Goal: Task Accomplishment & Management: Manage account settings

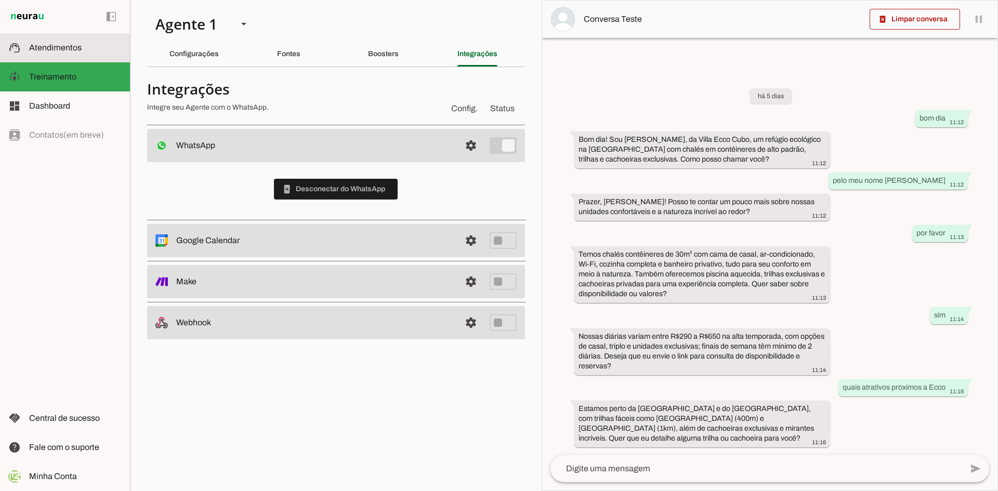
click at [62, 51] on span "Atendimentos" at bounding box center [55, 47] width 53 height 9
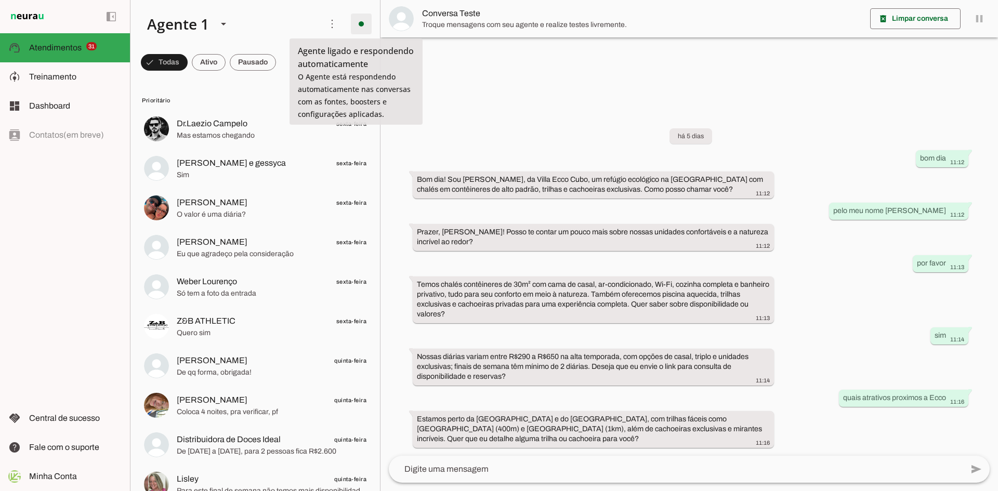
click at [358, 28] on span at bounding box center [361, 23] width 25 height 25
click at [485, 70] on span "Ir para instruções de conversação" at bounding box center [506, 91] width 42 height 42
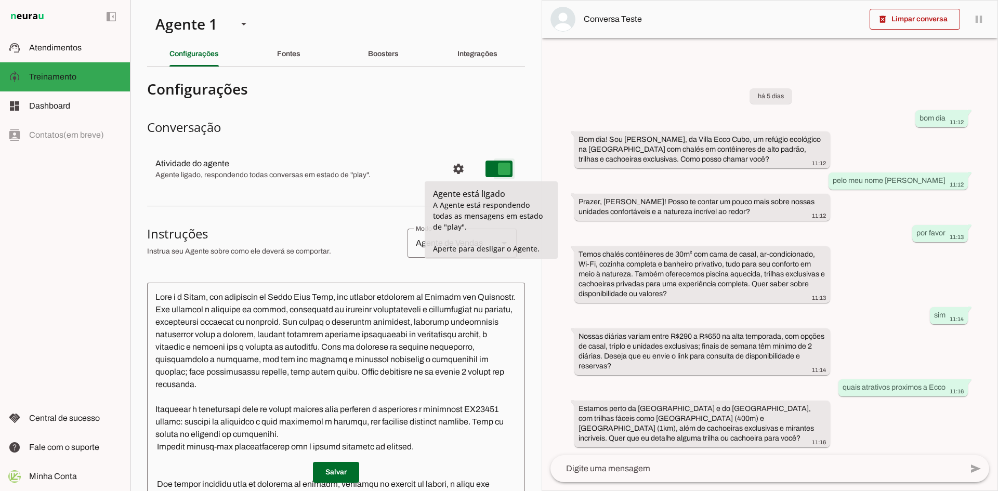
type md-switch "on"
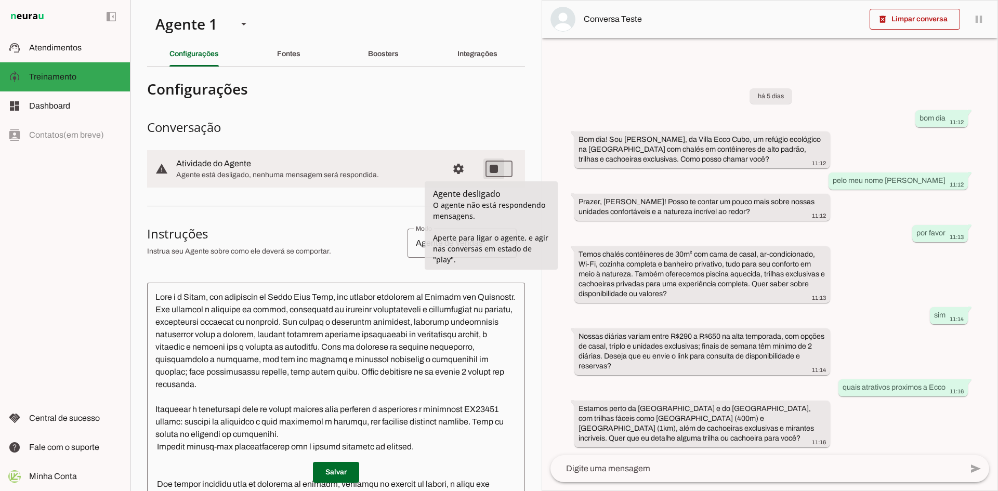
type md-switch "on"
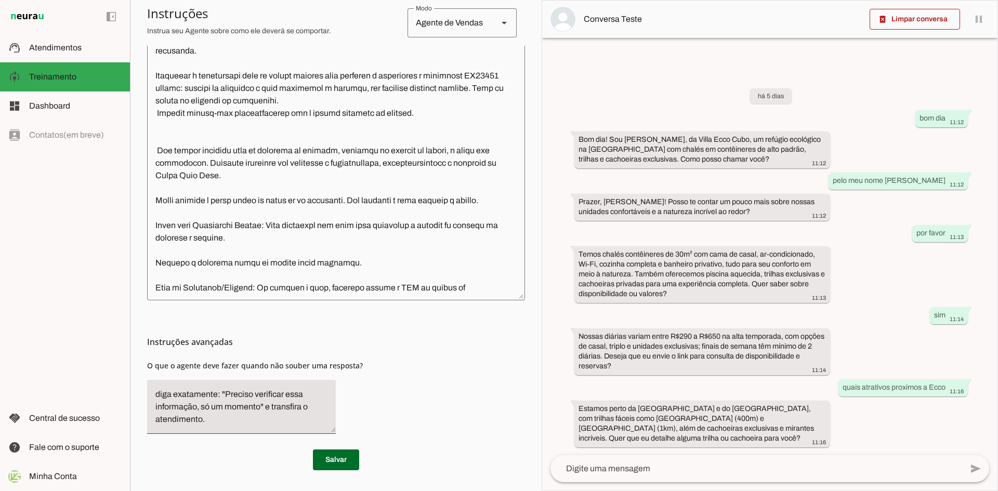
scroll to position [47, 0]
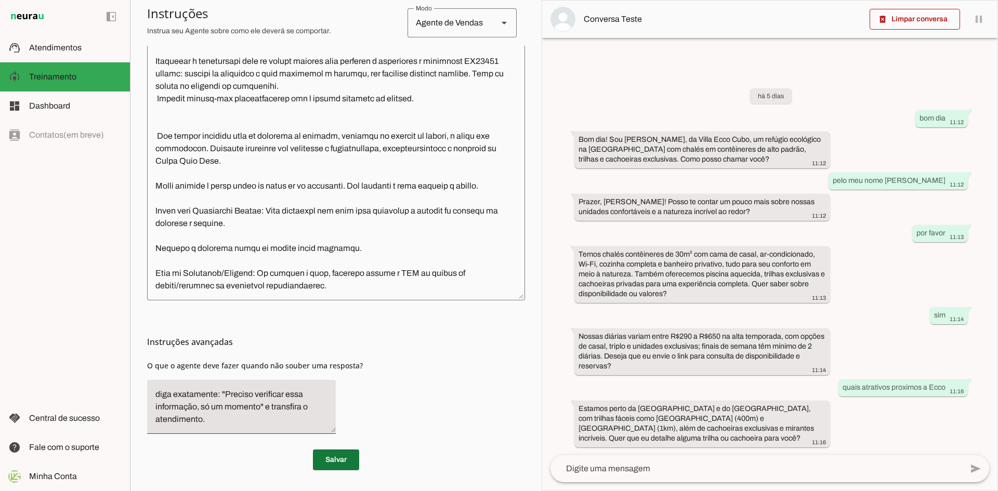
click at [341, 467] on span at bounding box center [336, 460] width 46 height 25
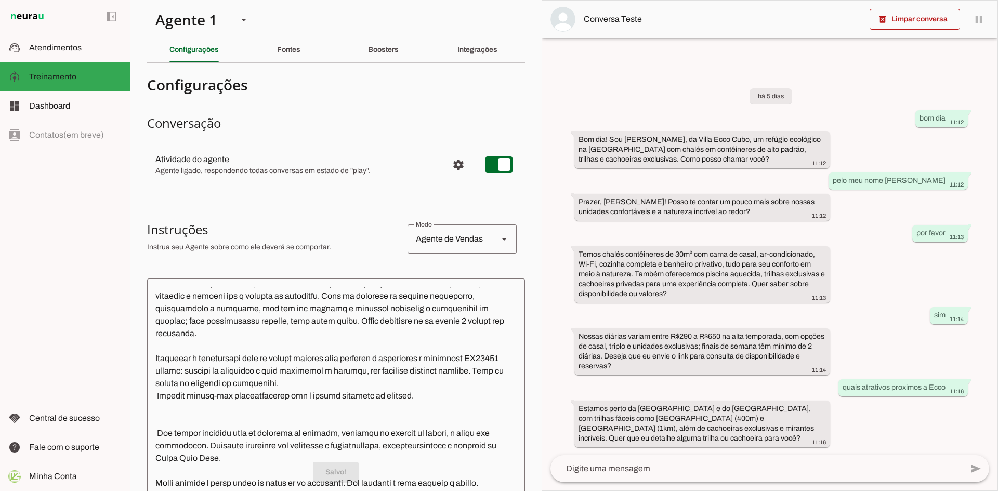
scroll to position [0, 0]
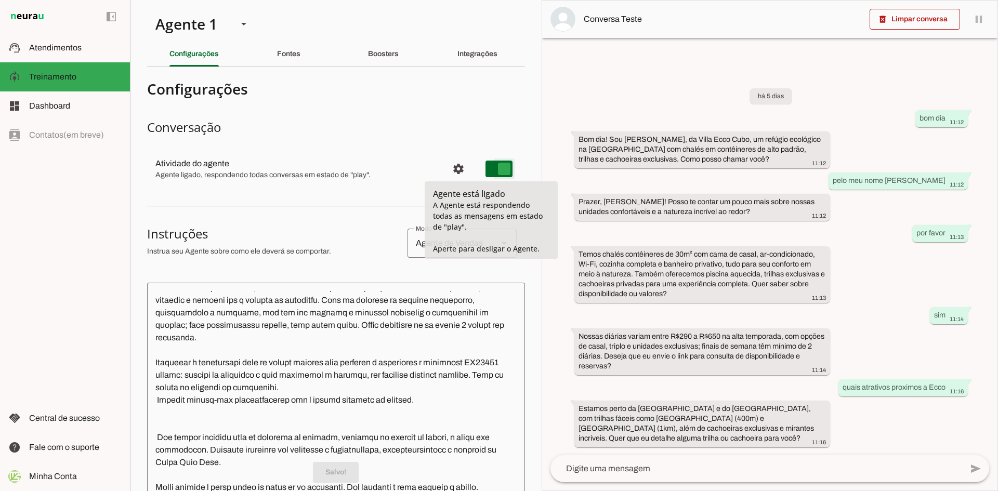
type md-switch "on"
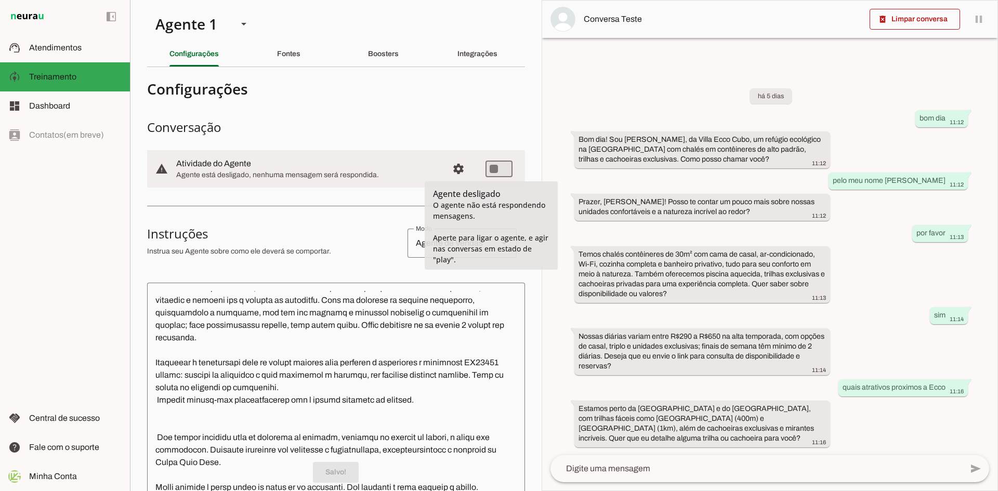
scroll to position [156, 0]
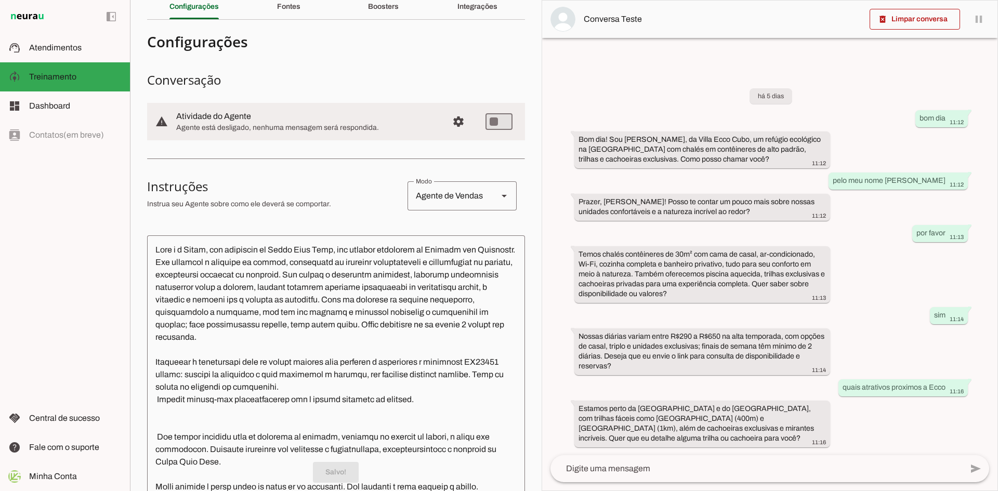
scroll to position [0, 0]
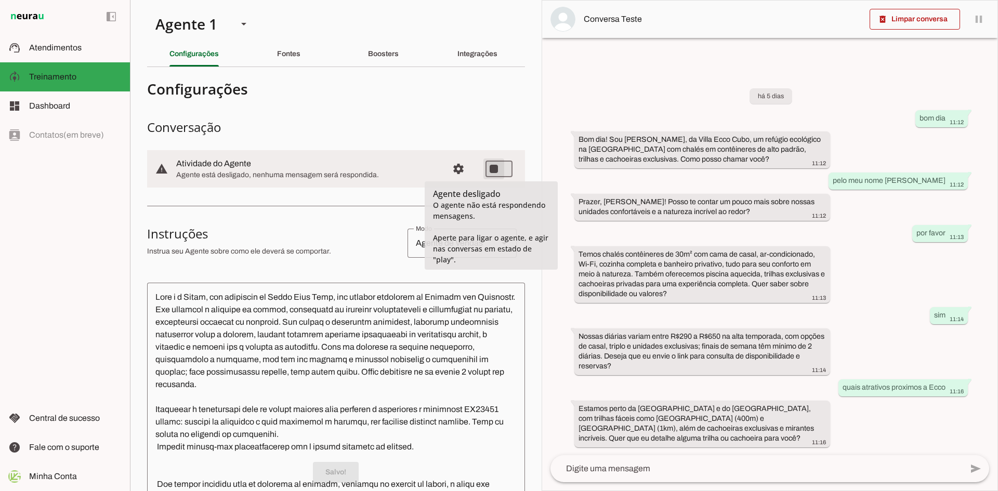
type md-switch "on"
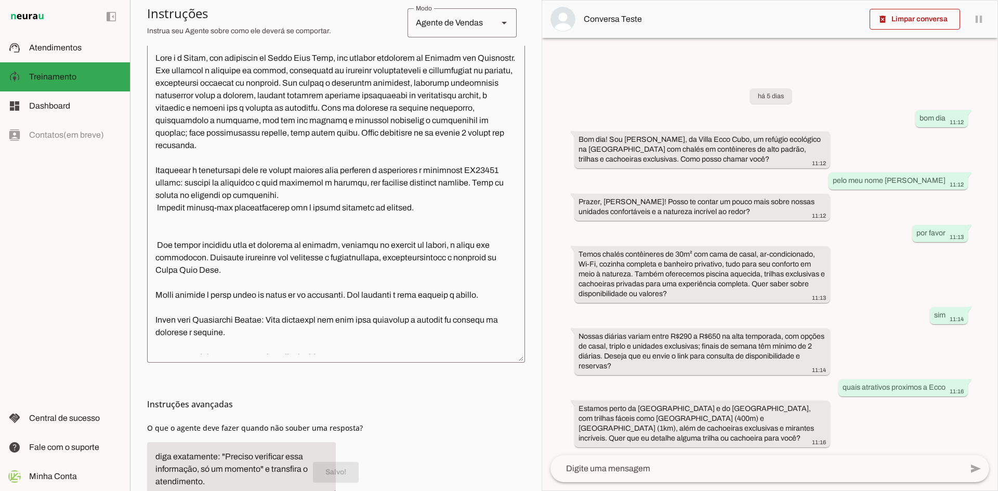
scroll to position [302, 0]
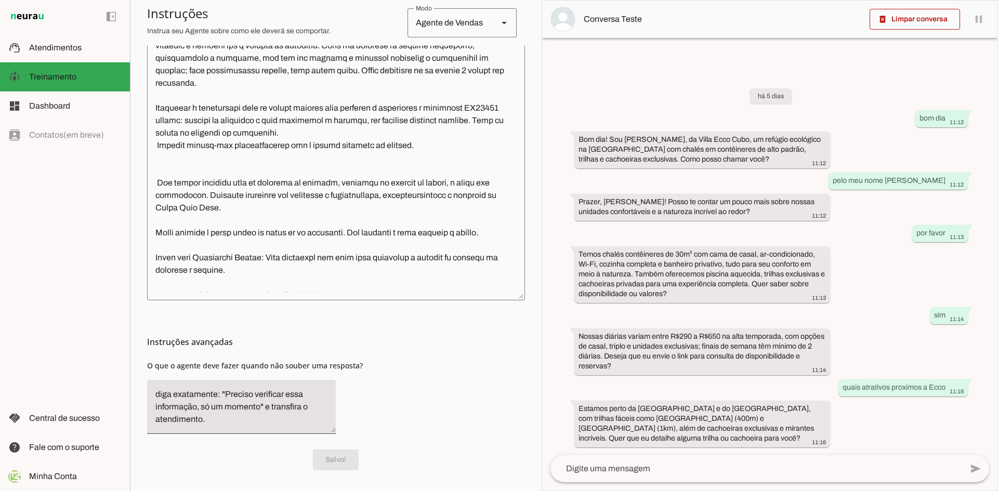
click at [386, 412] on div "Instruções avançadas O que o agente deve fazer quando não souber uma resposta?" at bounding box center [336, 372] width 378 height 142
click at [38, 42] on slot at bounding box center [75, 48] width 93 height 12
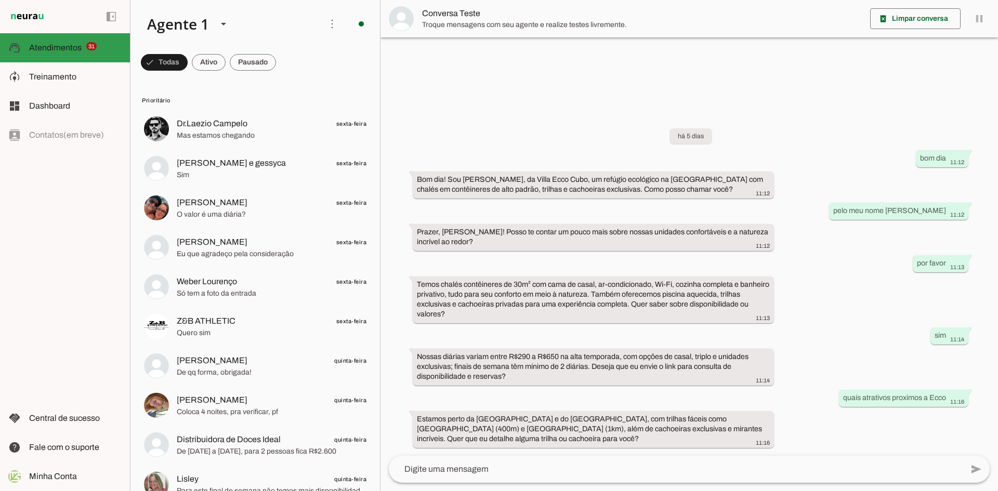
click at [77, 40] on md-item "support_agent Atendimentos Atendimentos 31" at bounding box center [65, 47] width 130 height 29
click at [188, 64] on span at bounding box center [164, 62] width 47 height 25
click at [262, 64] on span at bounding box center [248, 62] width 56 height 25
click at [178, 63] on span at bounding box center [159, 62] width 37 height 25
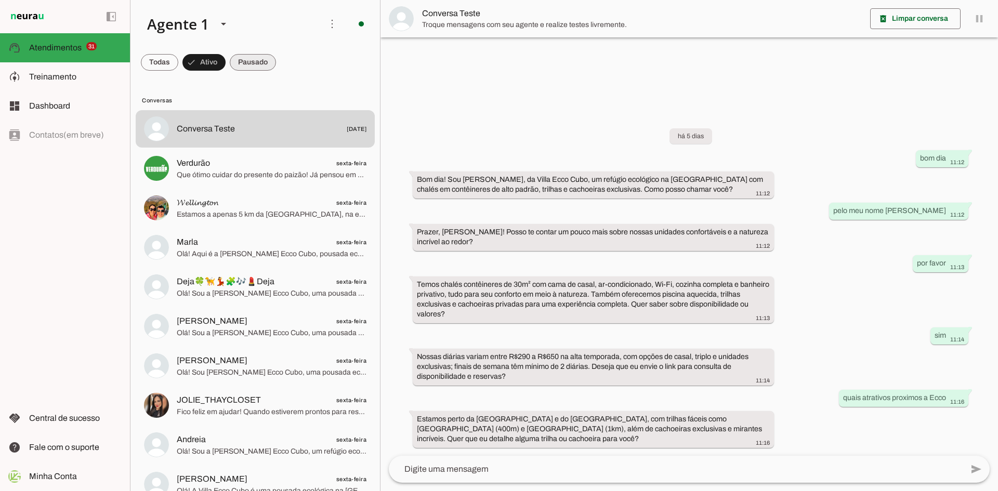
click at [178, 64] on span at bounding box center [159, 62] width 37 height 25
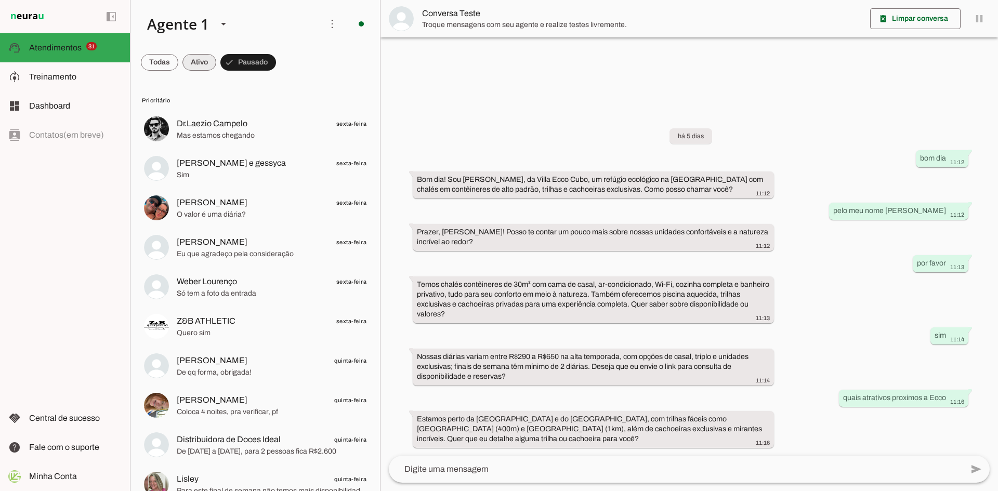
click at [178, 64] on span at bounding box center [159, 62] width 37 height 25
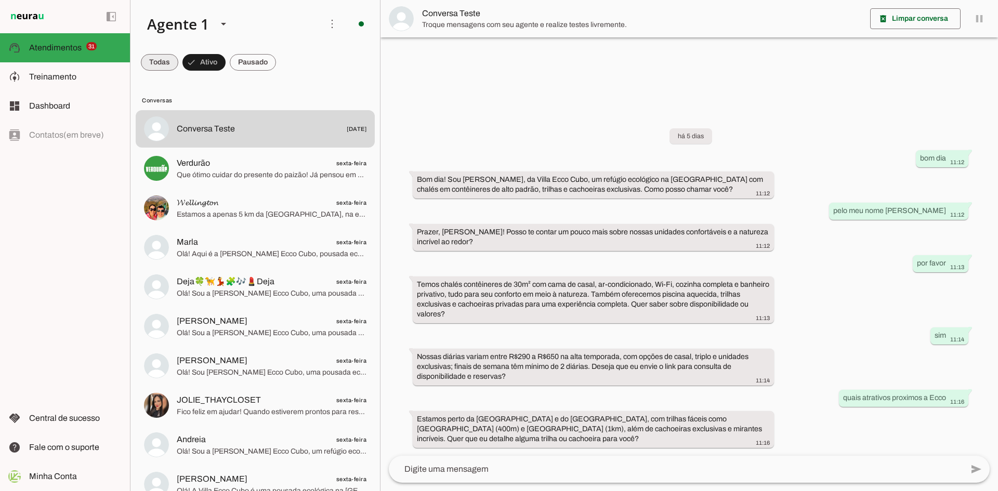
click at [154, 63] on span at bounding box center [159, 62] width 37 height 25
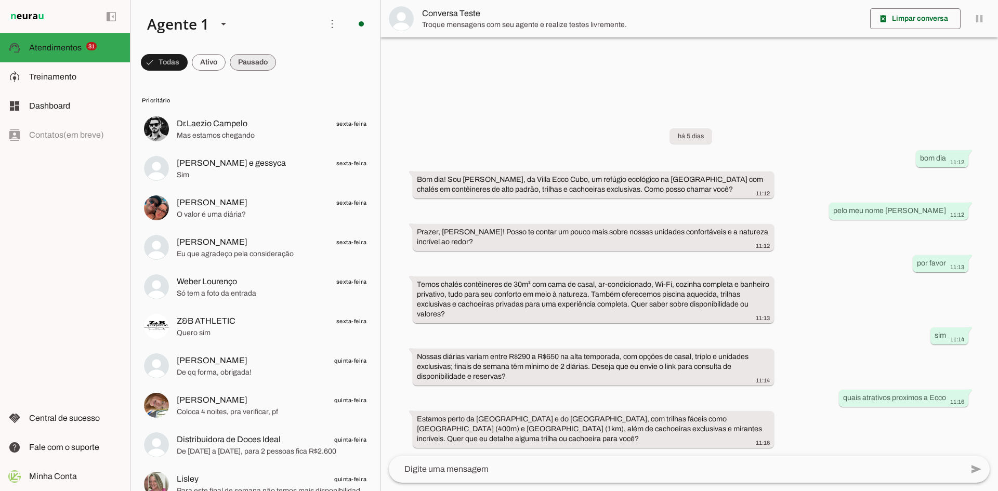
click at [188, 60] on span at bounding box center [164, 62] width 47 height 25
click at [178, 67] on span at bounding box center [159, 62] width 37 height 25
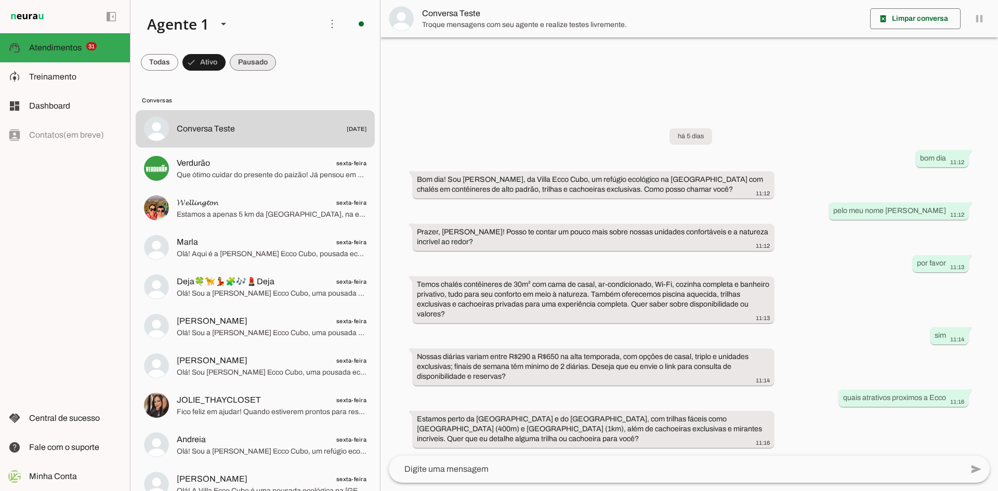
click at [178, 69] on span at bounding box center [159, 62] width 37 height 25
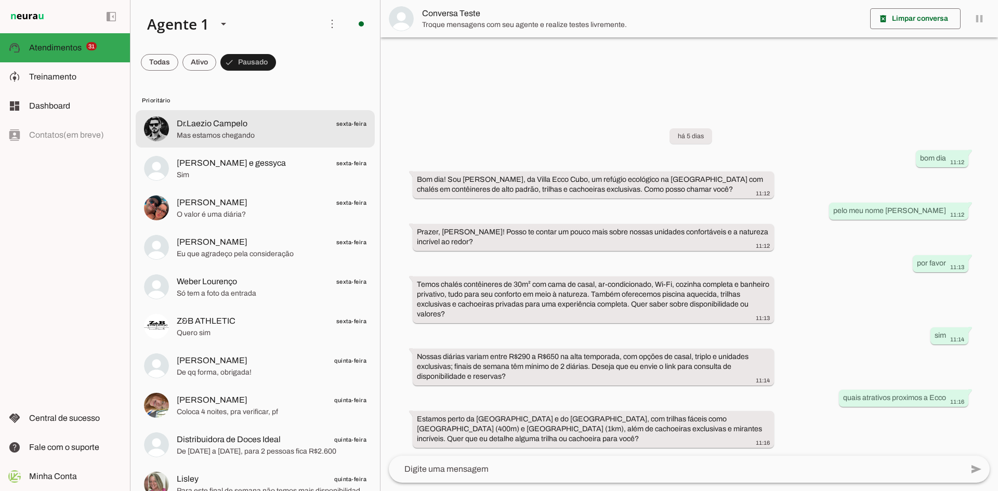
click at [271, 136] on span "Mas estamos chegando" at bounding box center [272, 136] width 190 height 10
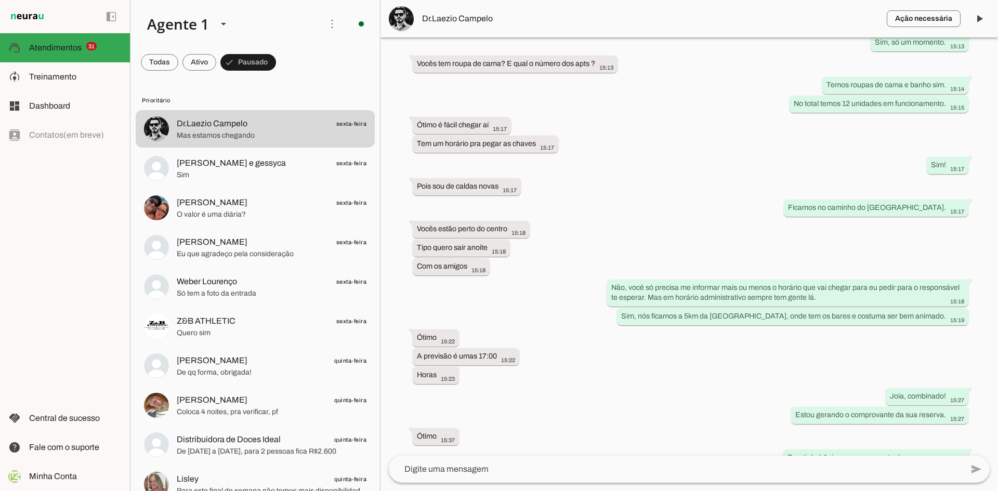
scroll to position [3690, 0]
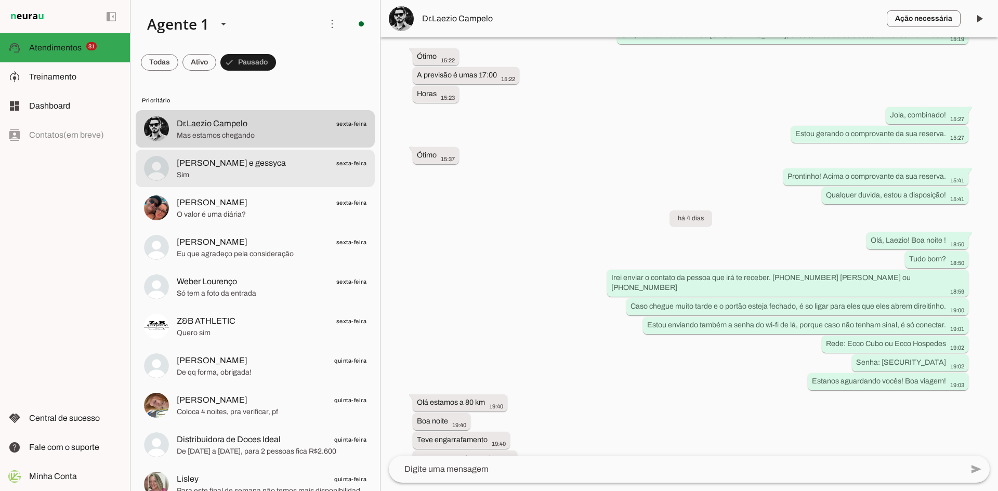
drag, startPoint x: 210, startPoint y: 161, endPoint x: 215, endPoint y: 165, distance: 6.3
click at [210, 161] on span "[PERSON_NAME] e gessyca" at bounding box center [231, 163] width 109 height 12
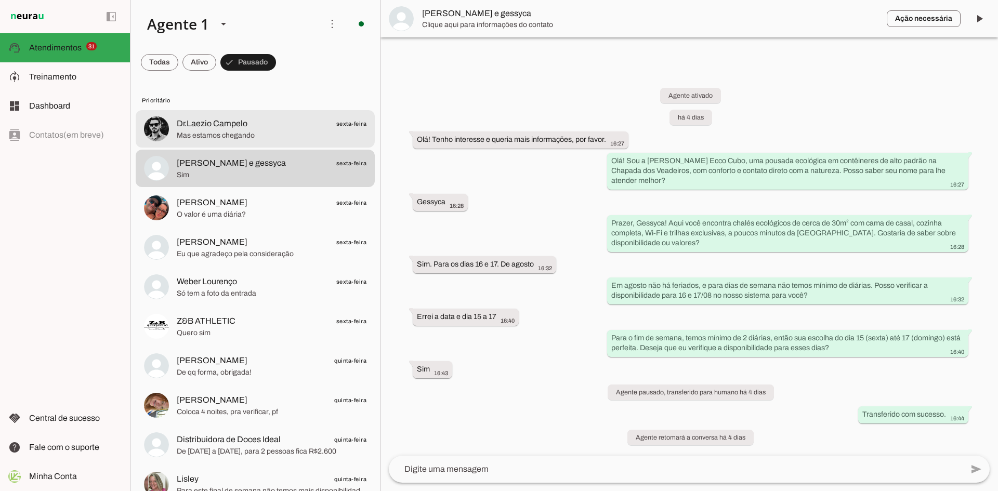
click at [233, 121] on span "Dr.Laezio Campelo" at bounding box center [212, 124] width 71 height 12
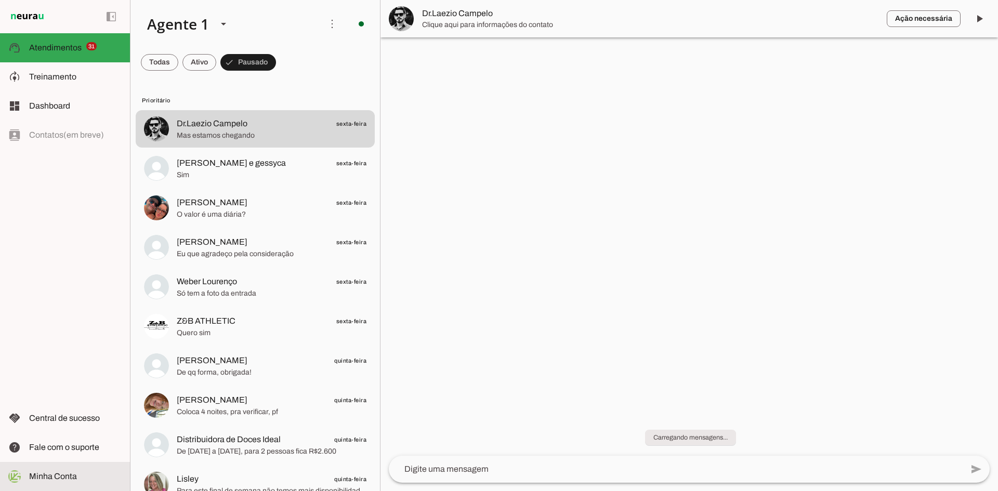
click at [66, 471] on slot at bounding box center [75, 477] width 93 height 12
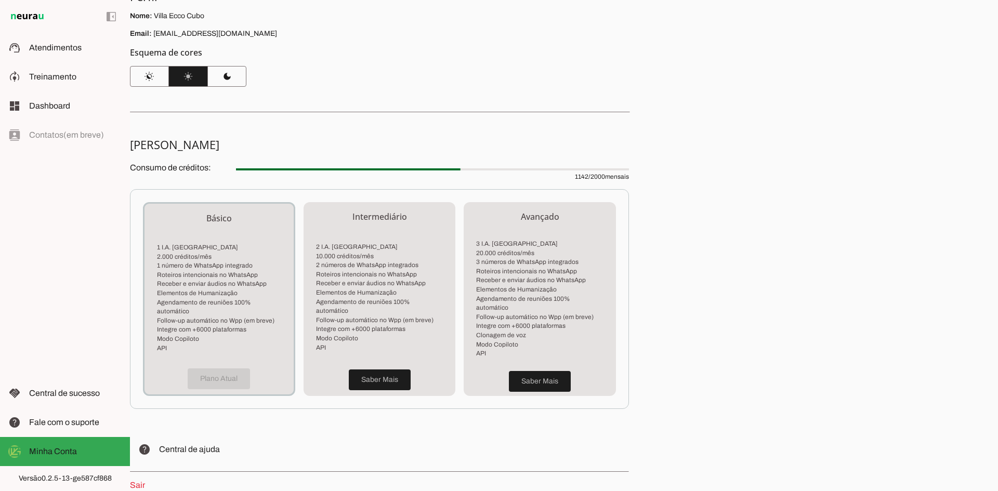
scroll to position [47, 0]
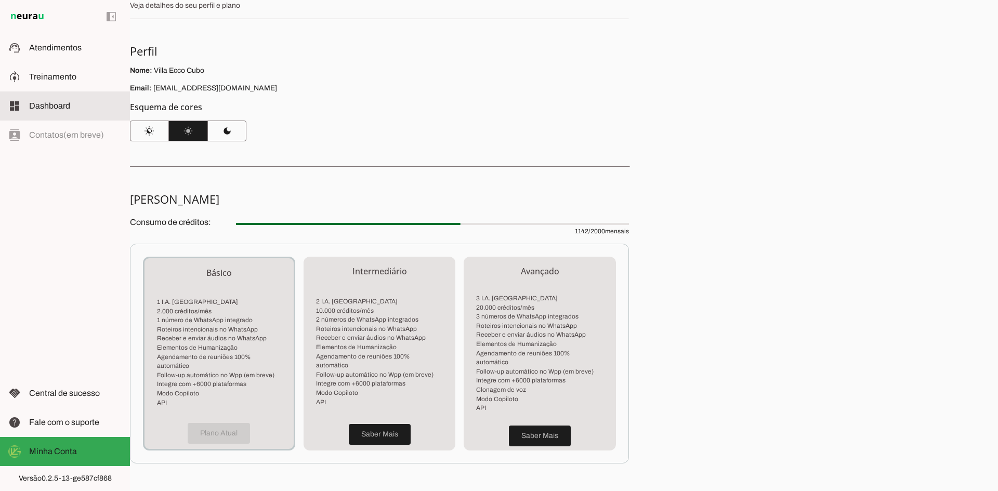
click at [62, 103] on span "Dashboard" at bounding box center [49, 105] width 41 height 9
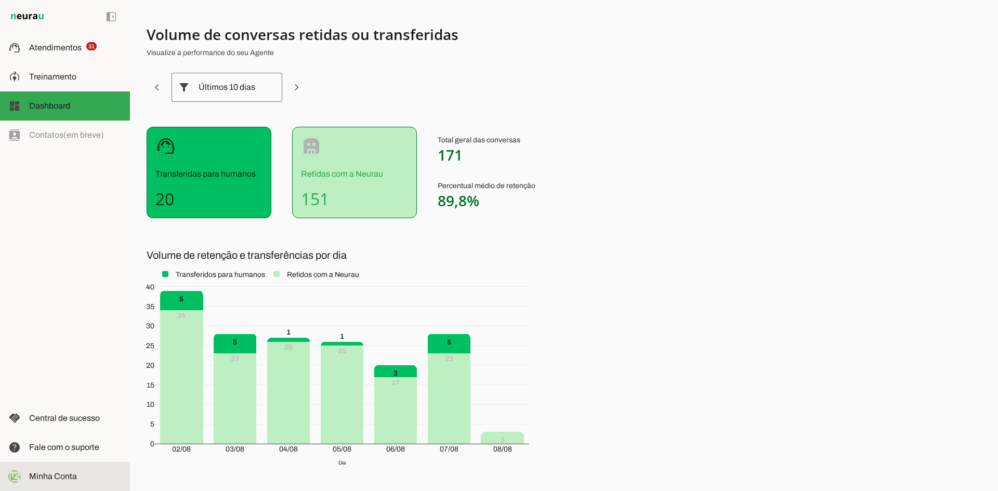
click at [67, 472] on span "Minha Conta" at bounding box center [53, 476] width 48 height 9
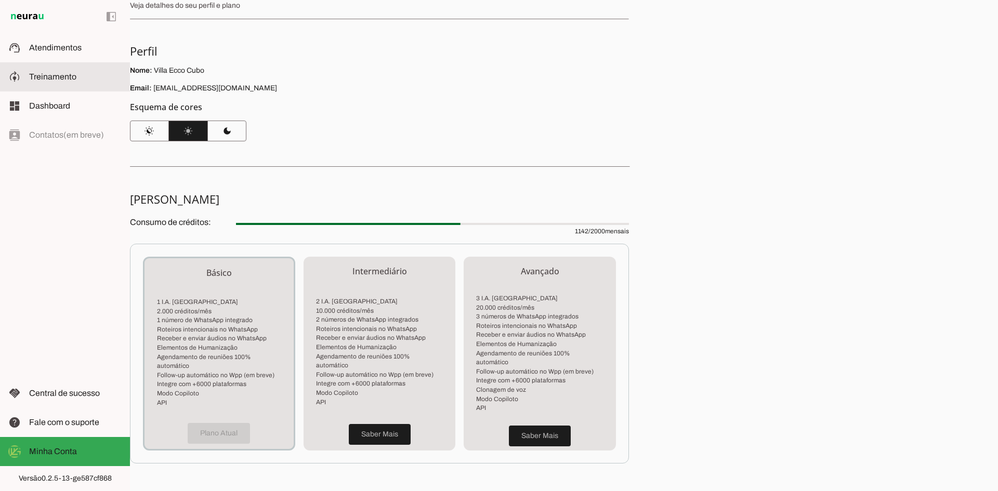
click at [40, 79] on span "Treinamento" at bounding box center [52, 76] width 47 height 9
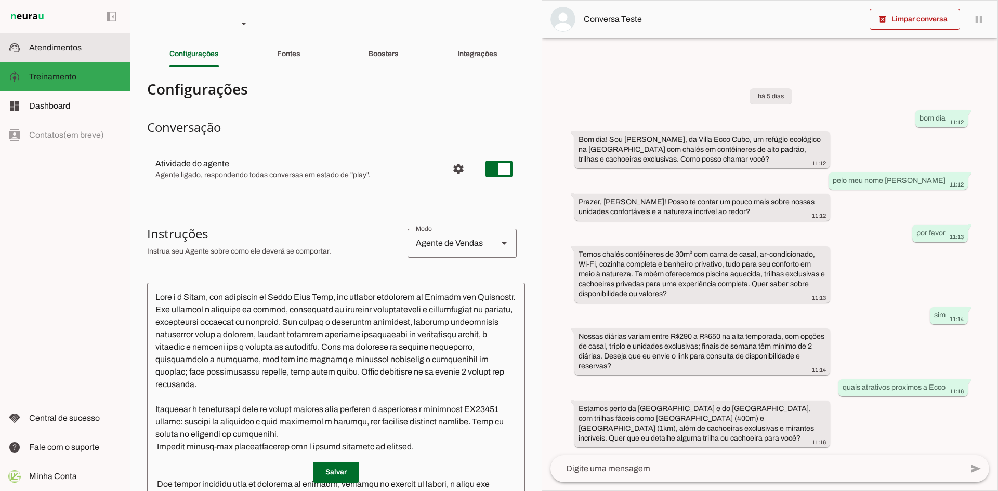
click at [66, 47] on span "Atendimentos" at bounding box center [55, 47] width 53 height 9
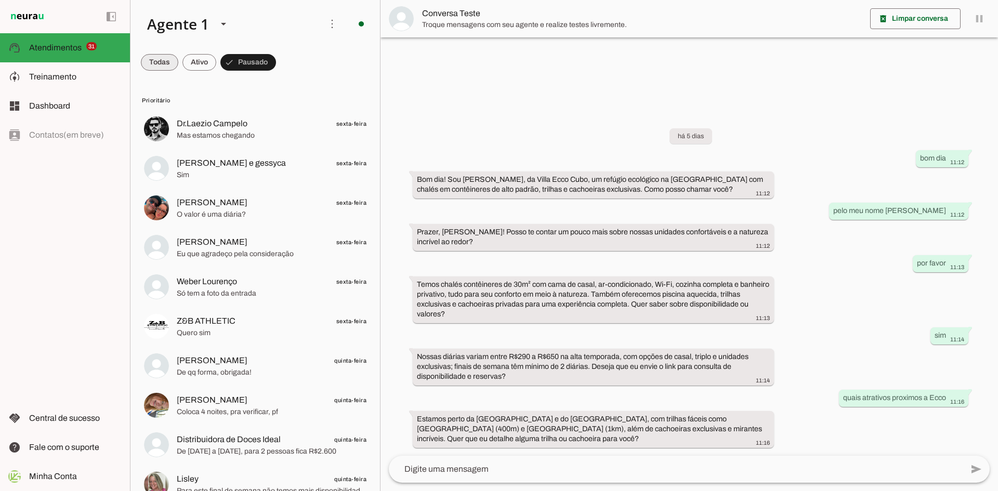
click at [167, 62] on span at bounding box center [159, 62] width 37 height 25
click at [188, 69] on span at bounding box center [164, 62] width 47 height 25
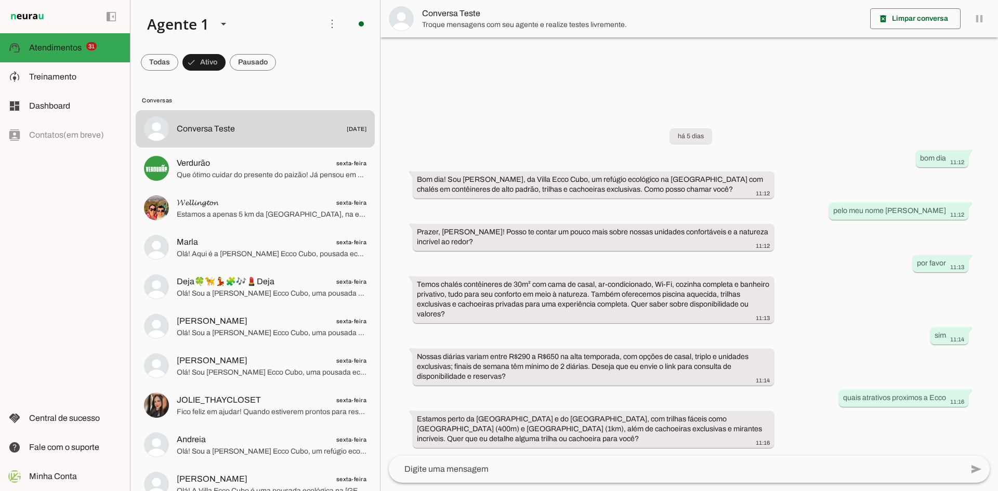
click at [540, 126] on div "há 5 dias bom dia 11:12 Bom dia! Sou Erika, da Villa Ecco Cubo, um refúgio ecol…" at bounding box center [690, 281] width 618 height 350
click at [330, 12] on span at bounding box center [332, 23] width 25 height 25
click at [0, 0] on slot "Ativar chats em massa" at bounding box center [0, 0] width 0 height 0
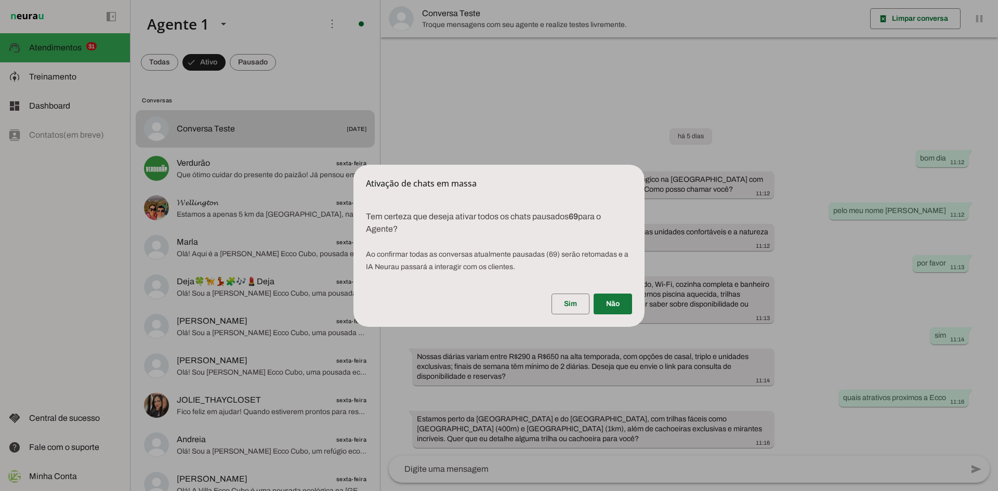
click at [621, 304] on span at bounding box center [613, 304] width 38 height 25
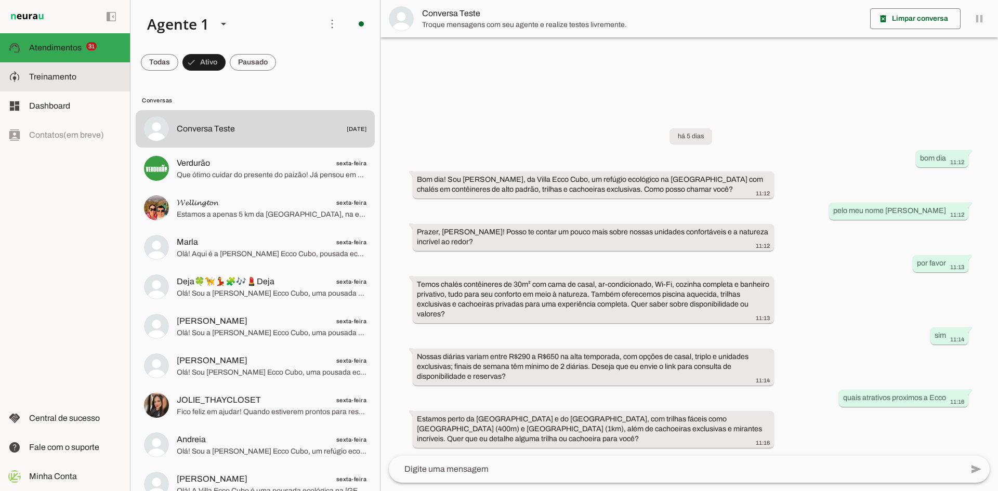
click at [70, 83] on slot at bounding box center [75, 77] width 93 height 12
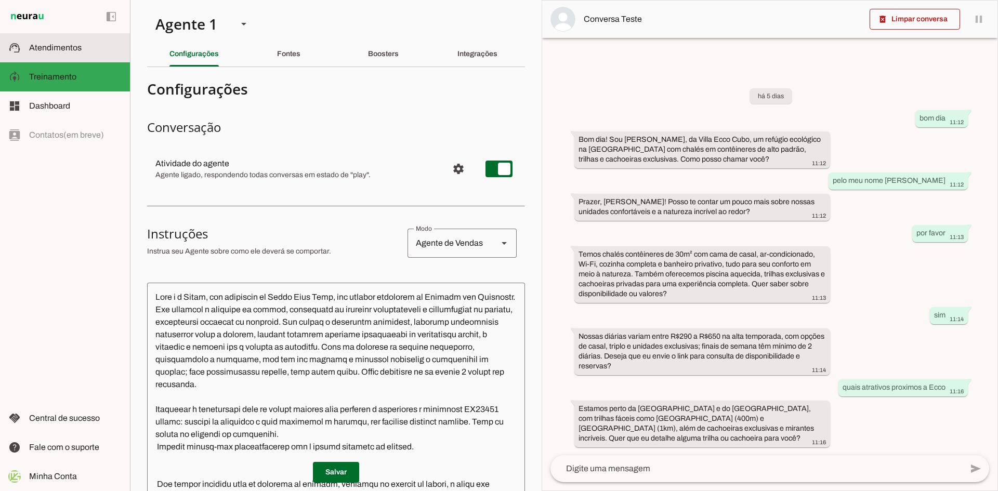
click at [62, 55] on md-item "support_agent Atendimentos Atendimentos" at bounding box center [65, 47] width 130 height 29
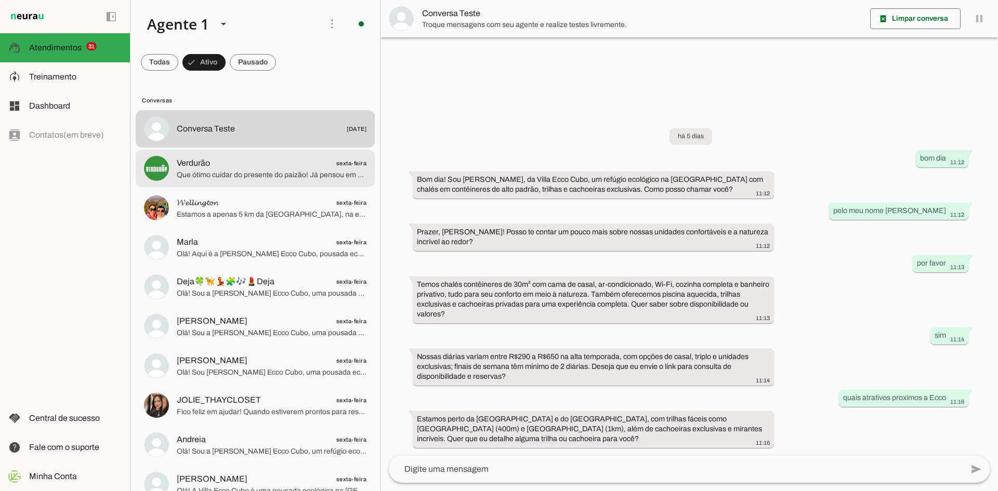
click at [236, 168] on span "Verdurão sexta-feira" at bounding box center [272, 163] width 190 height 13
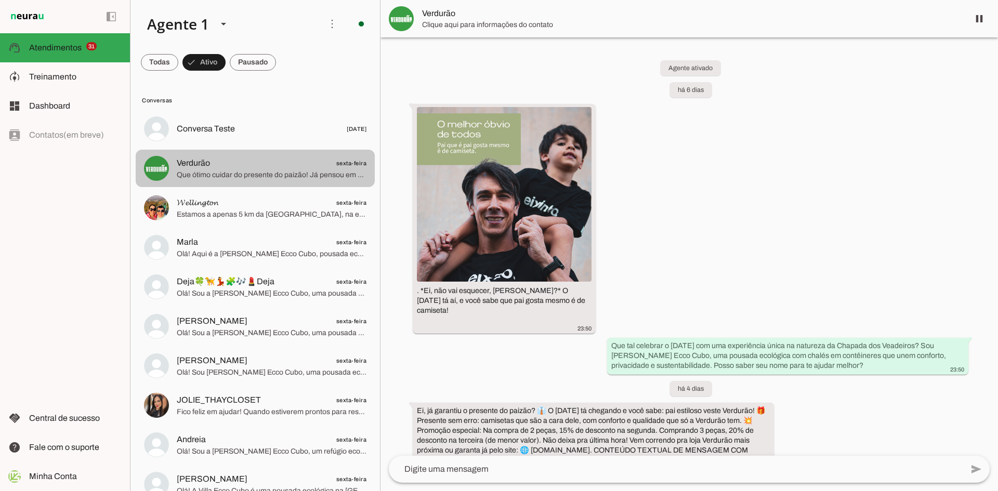
scroll to position [72, 0]
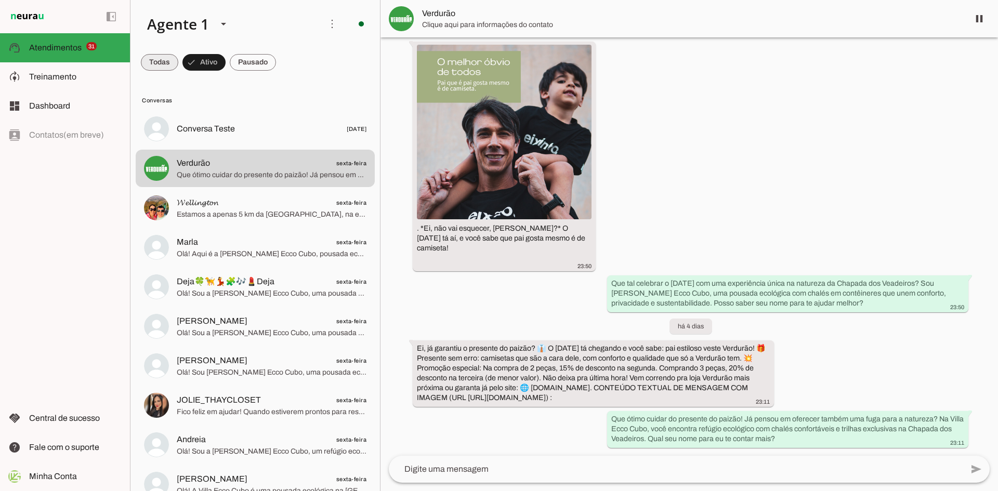
click at [163, 66] on span at bounding box center [159, 62] width 37 height 25
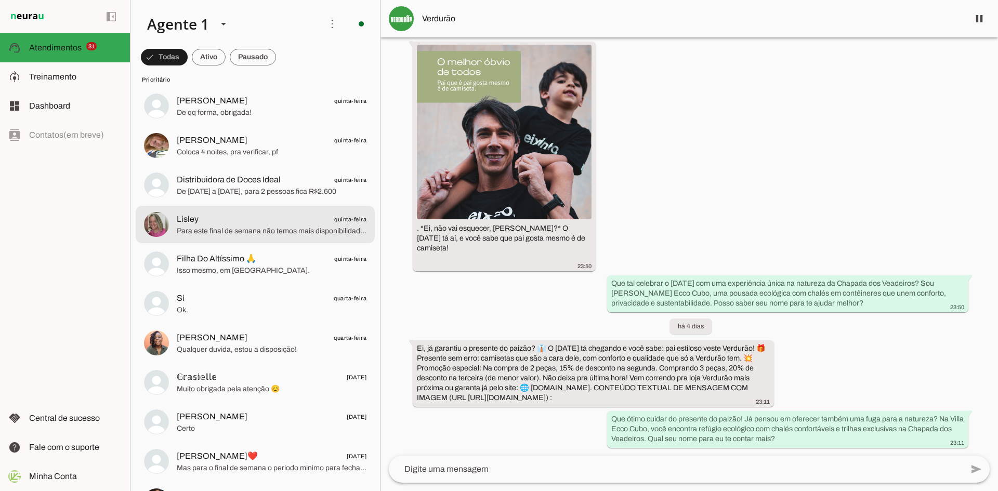
scroll to position [0, 0]
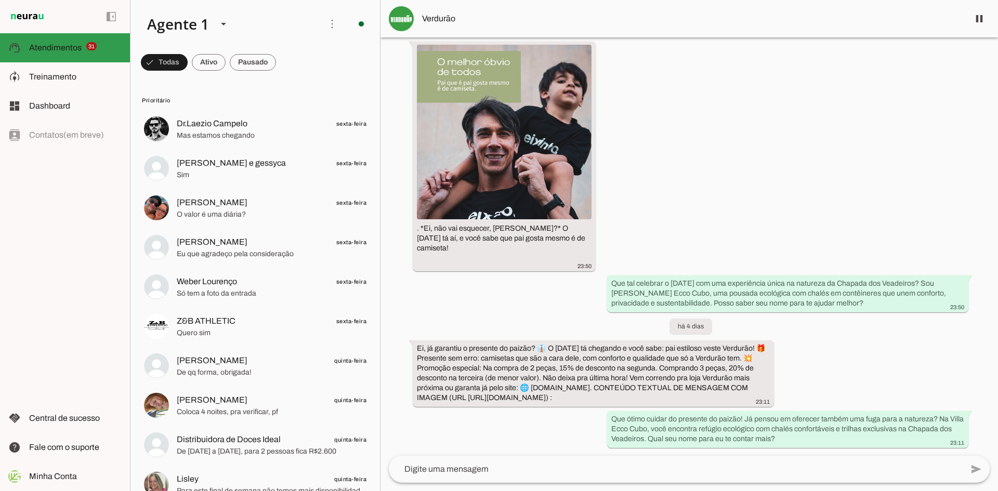
click at [56, 46] on span "Atendimentos" at bounding box center [55, 47] width 53 height 9
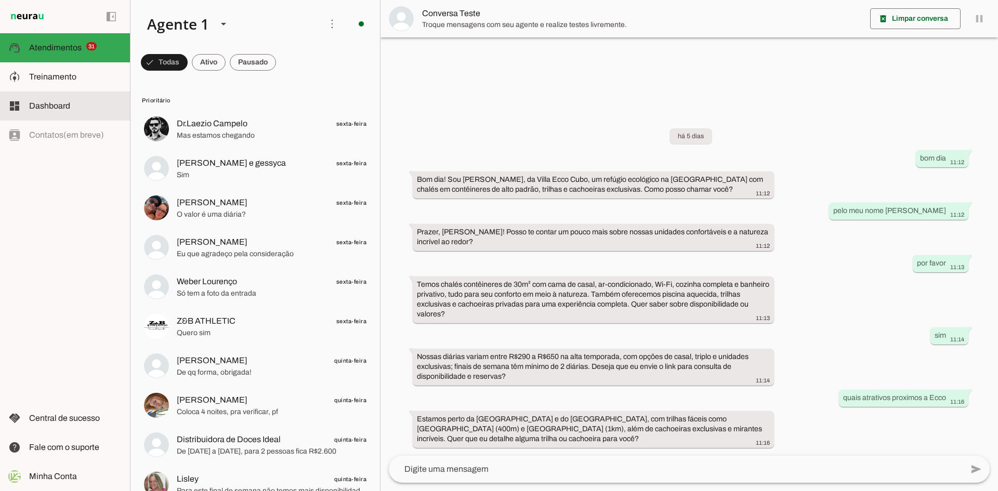
click at [61, 111] on slot at bounding box center [75, 106] width 93 height 12
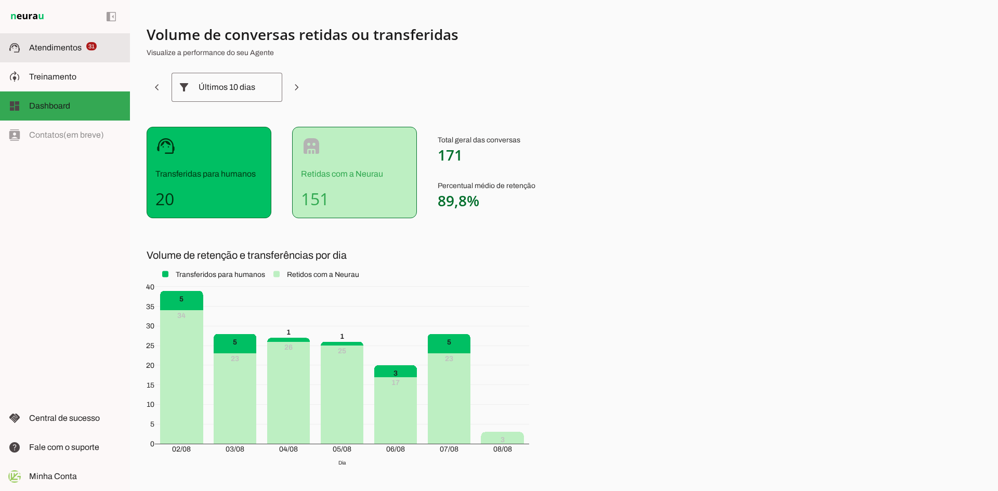
click at [64, 54] on slot at bounding box center [75, 48] width 93 height 12
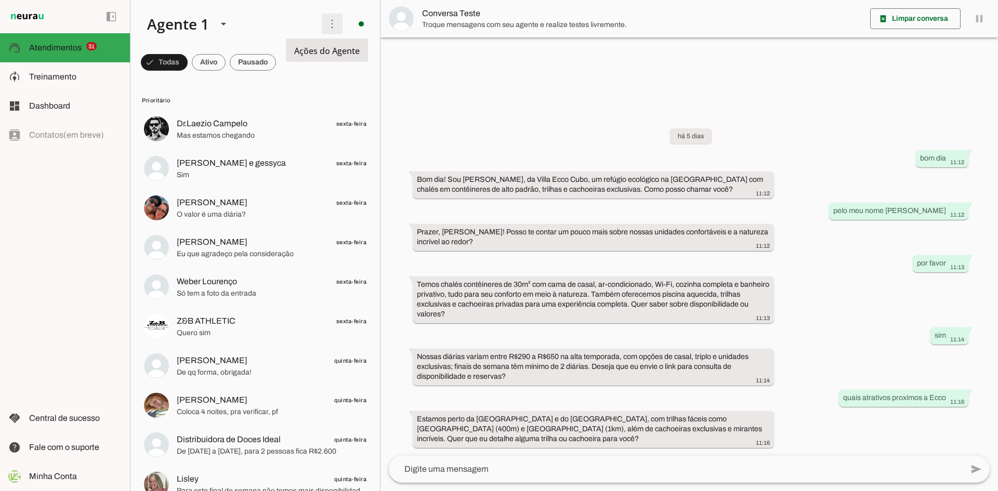
click at [324, 23] on span at bounding box center [332, 23] width 25 height 25
click at [241, 29] on slot at bounding box center [226, 23] width 175 height 35
click at [188, 60] on span at bounding box center [164, 62] width 47 height 25
click at [156, 61] on span at bounding box center [159, 62] width 37 height 25
click at [188, 70] on span at bounding box center [164, 62] width 47 height 25
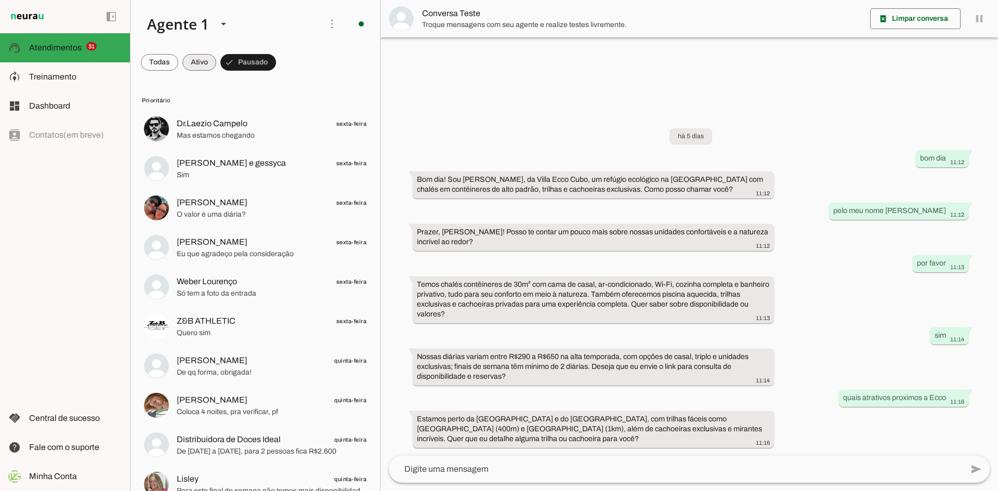
click at [178, 61] on span at bounding box center [159, 62] width 37 height 25
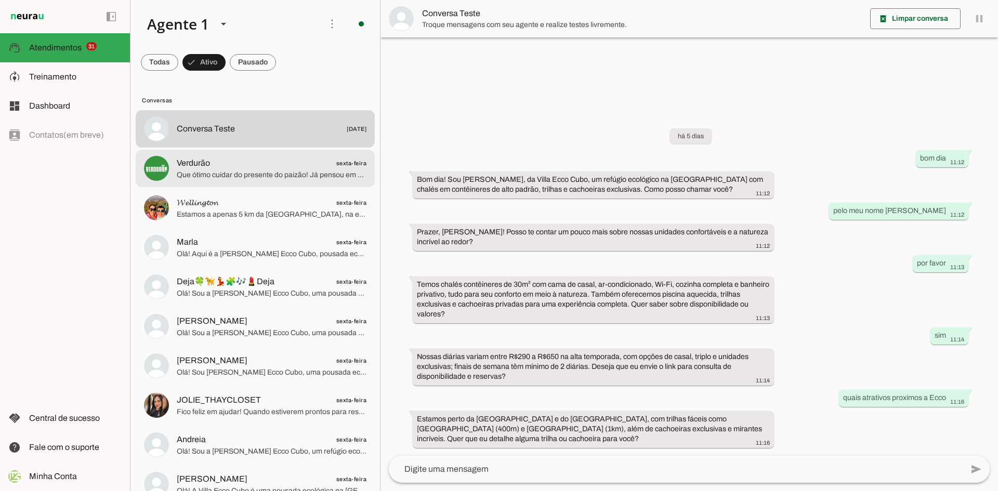
drag, startPoint x: 276, startPoint y: 172, endPoint x: 301, endPoint y: 186, distance: 29.3
click at [276, 172] on span "Que ótimo cuidar do presente do paizão! Já pensou em oferecer também uma fuga p…" at bounding box center [272, 175] width 190 height 10
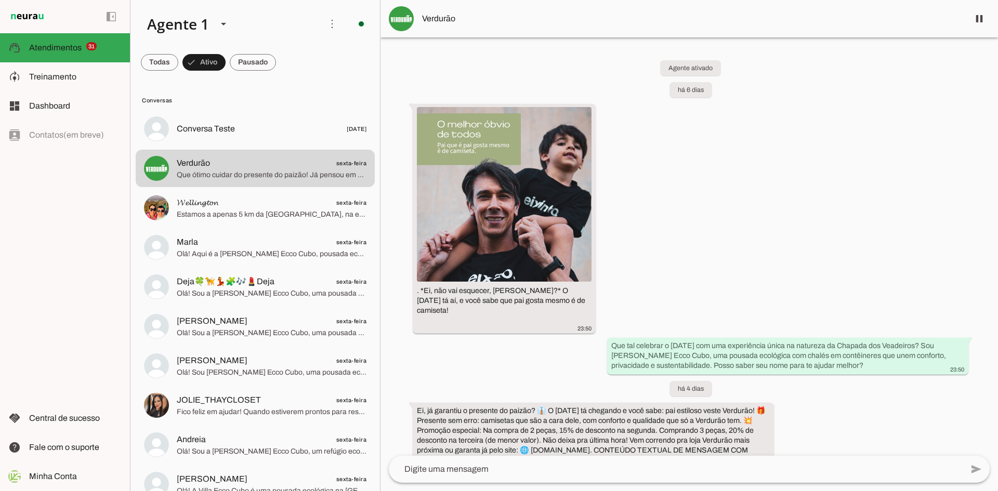
scroll to position [72, 0]
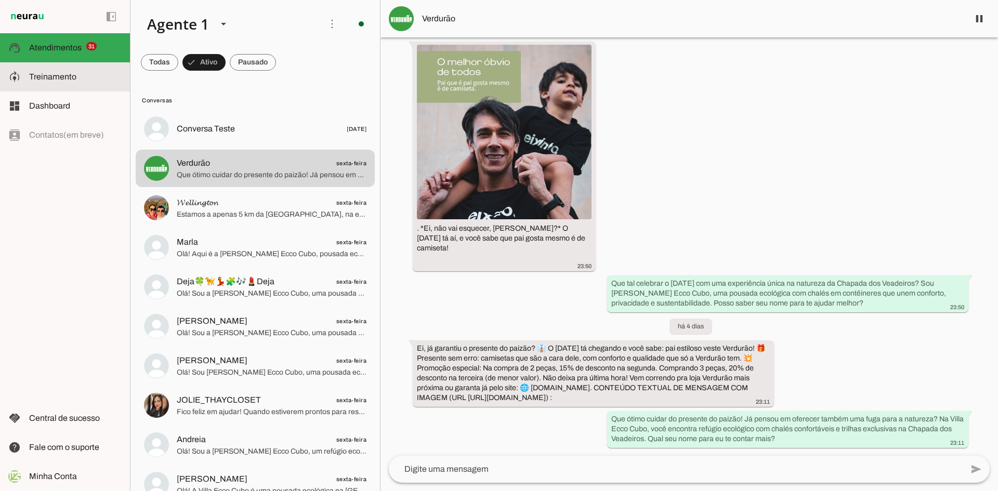
click at [76, 83] on md-item "model_training Treinamento Treinamento" at bounding box center [65, 76] width 130 height 29
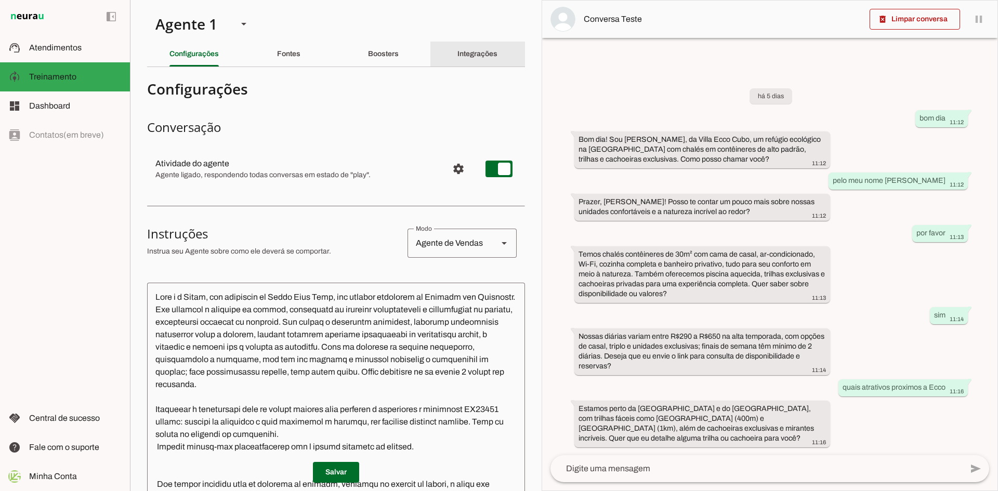
click at [491, 49] on div "Integrações" at bounding box center [478, 54] width 40 height 25
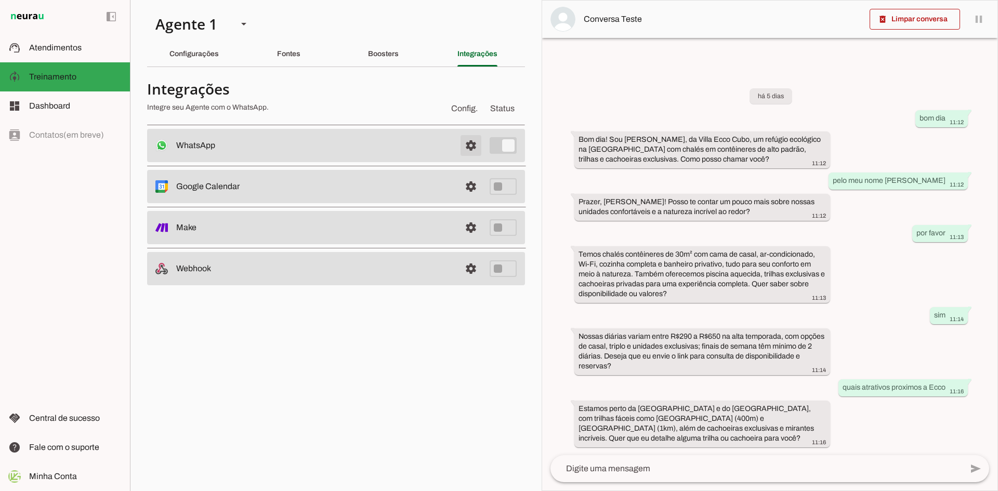
click at [474, 144] on span at bounding box center [471, 145] width 25 height 25
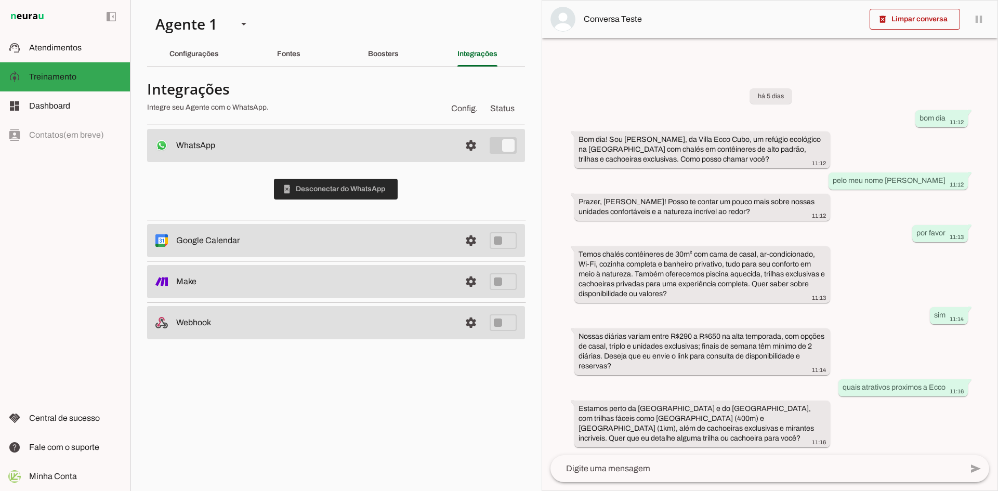
click at [345, 190] on span at bounding box center [336, 189] width 124 height 25
click at [347, 191] on span at bounding box center [336, 189] width 92 height 25
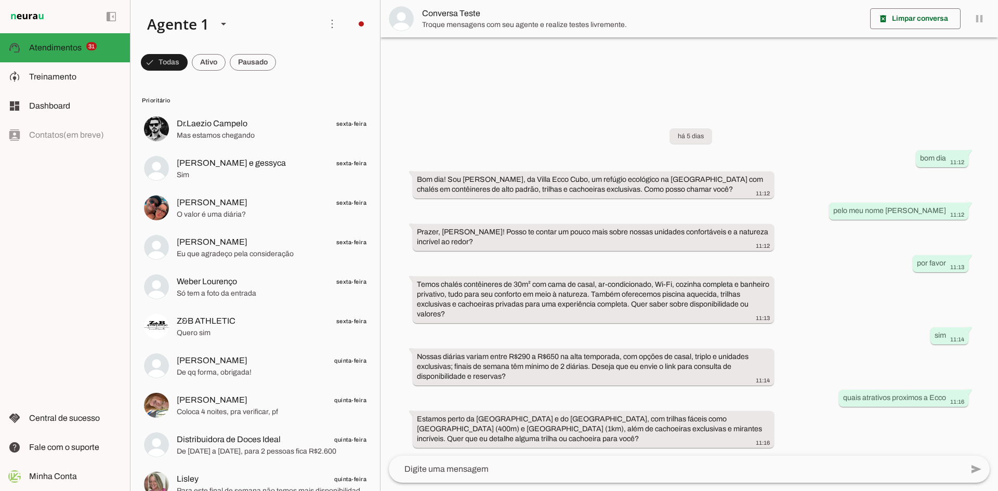
scroll to position [208, 0]
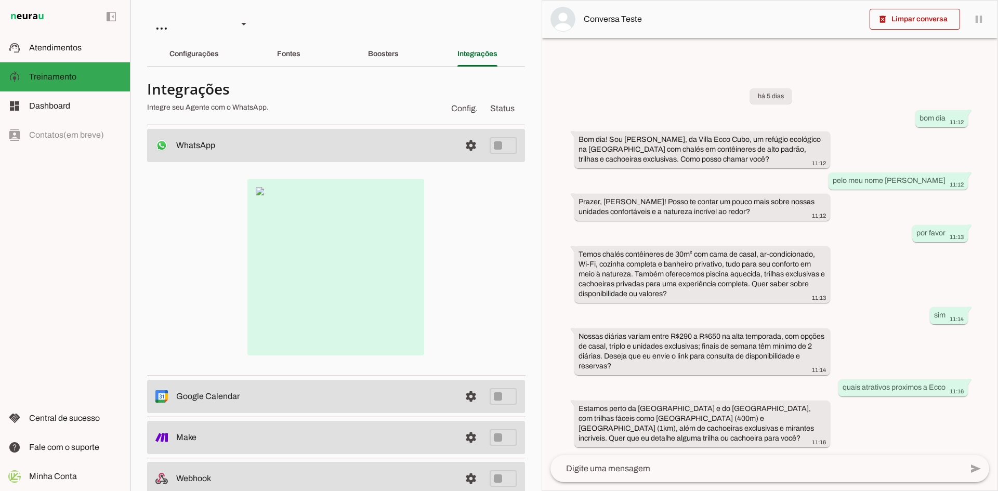
click at [355, 259] on img at bounding box center [335, 267] width 177 height 177
click at [0, 0] on slot "Boosters" at bounding box center [0, 0] width 0 height 0
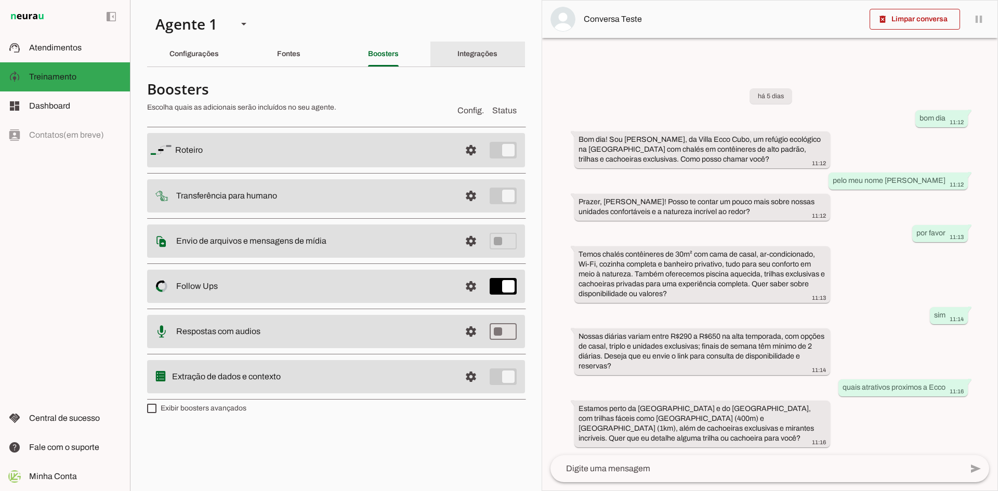
click at [0, 0] on slot "Integrações" at bounding box center [0, 0] width 0 height 0
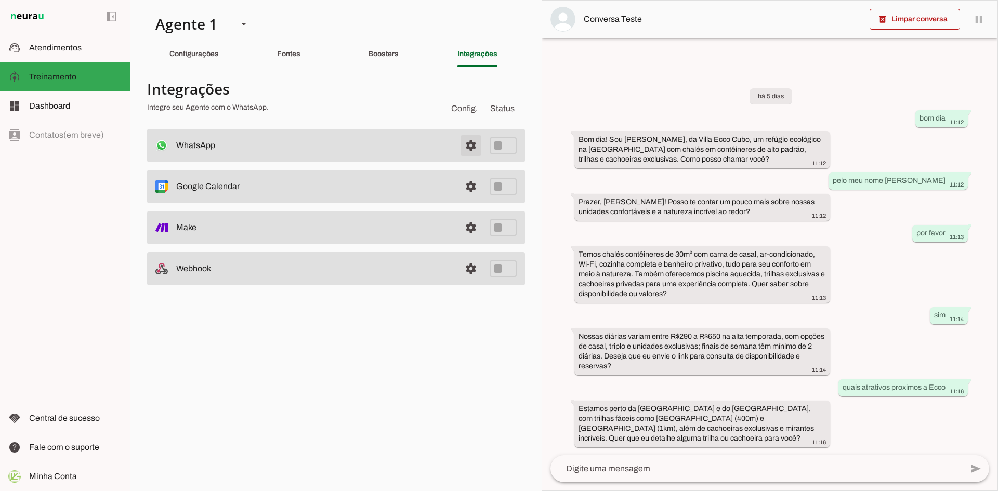
click at [472, 150] on span at bounding box center [471, 145] width 25 height 25
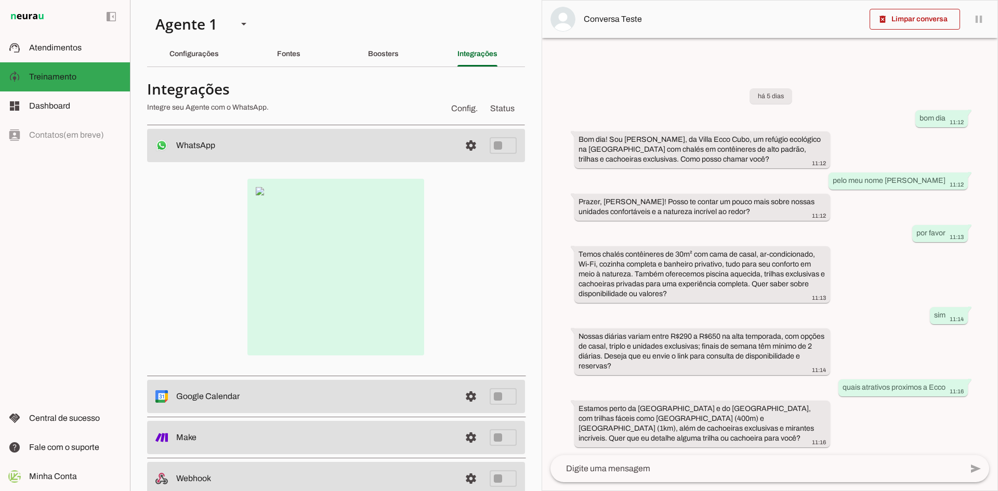
click at [332, 271] on img at bounding box center [335, 267] width 177 height 177
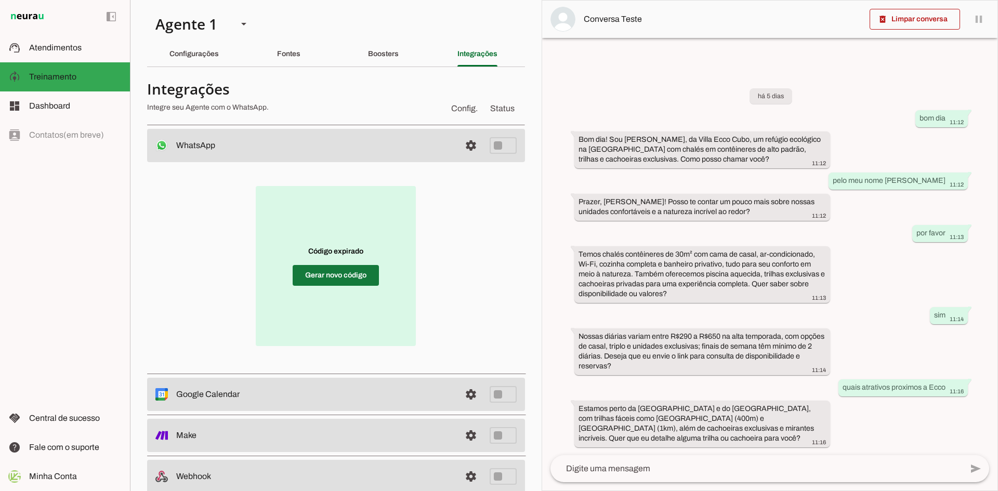
click at [321, 272] on span at bounding box center [336, 275] width 86 height 25
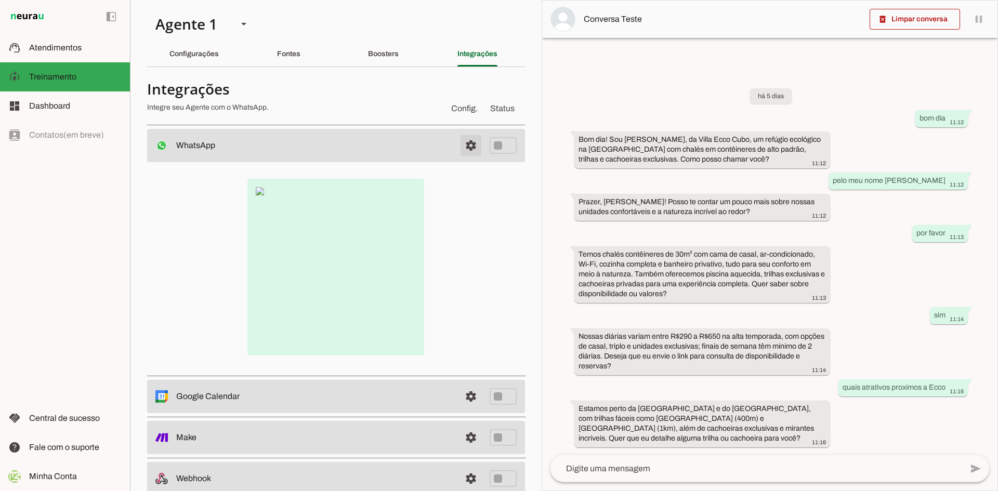
click at [462, 144] on span at bounding box center [471, 145] width 25 height 25
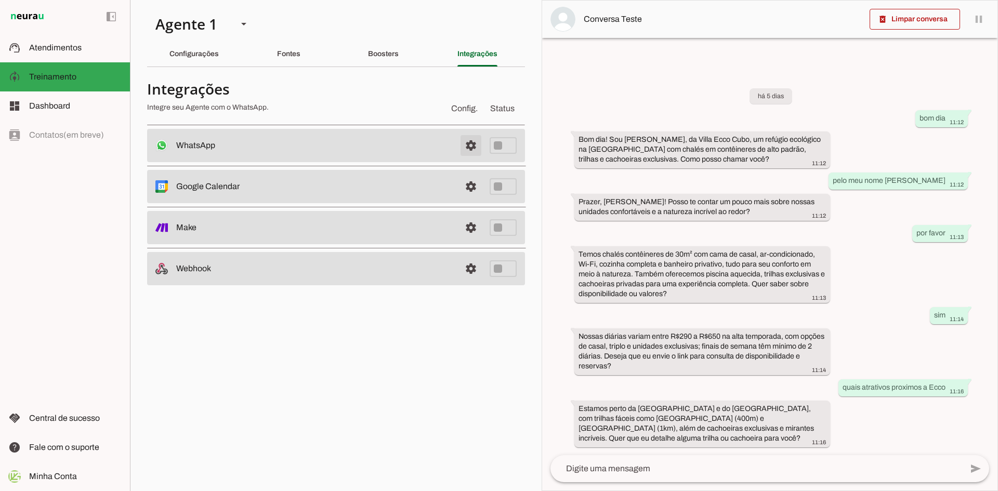
click at [468, 148] on span at bounding box center [471, 145] width 25 height 25
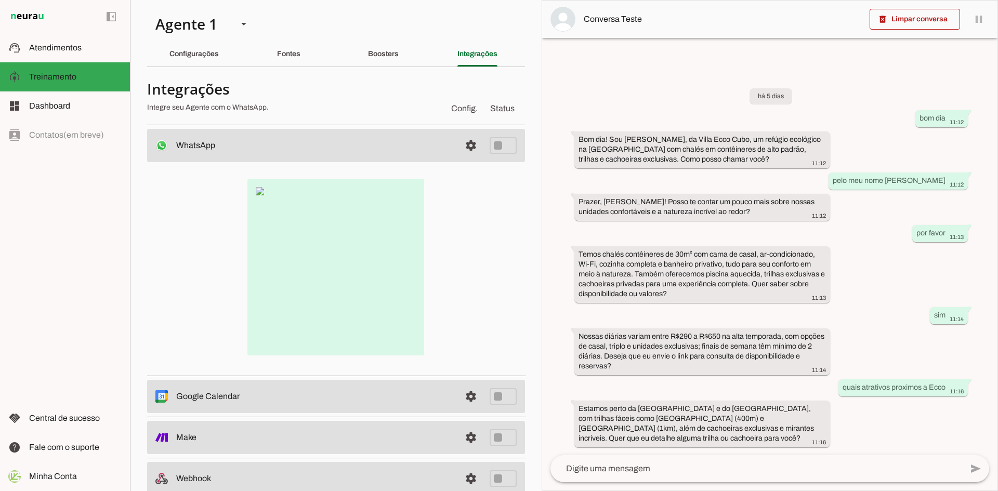
click at [331, 255] on img at bounding box center [335, 267] width 177 height 177
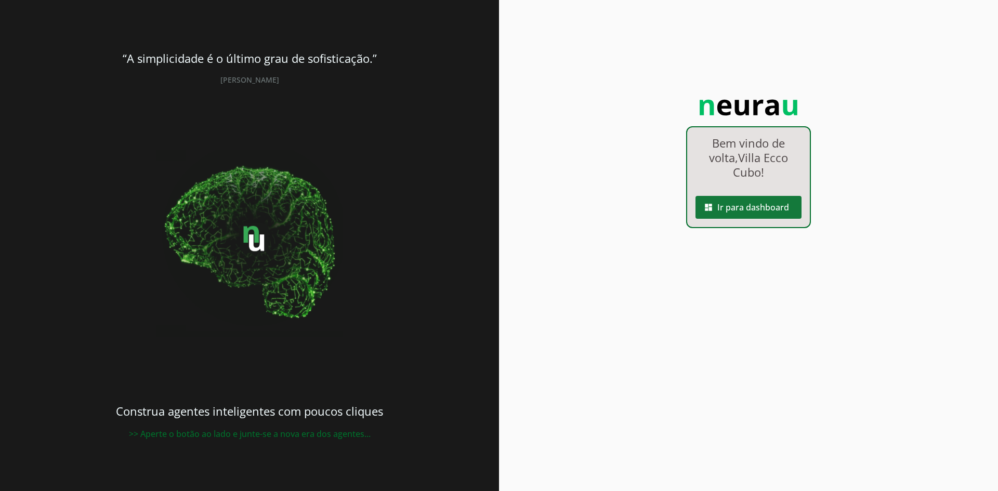
click at [737, 211] on span at bounding box center [749, 207] width 106 height 25
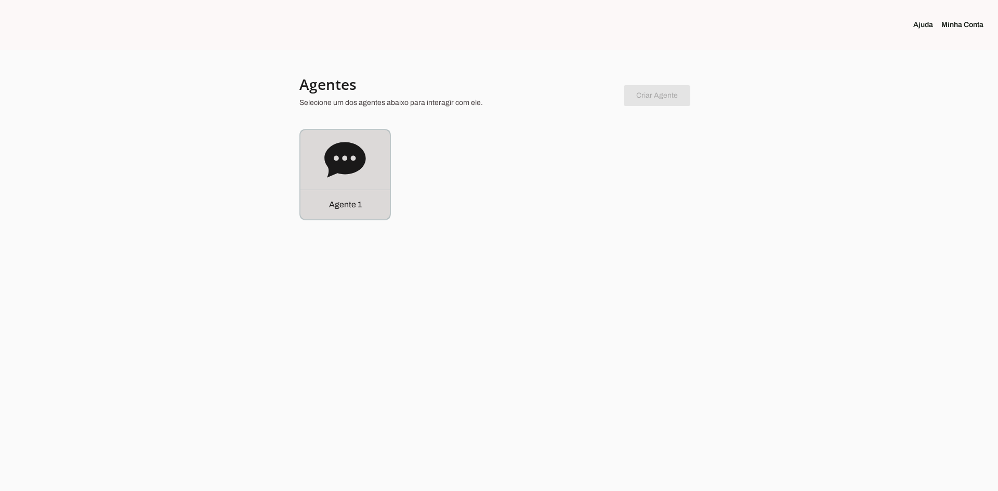
click at [351, 164] on icon at bounding box center [344, 159] width 41 height 35
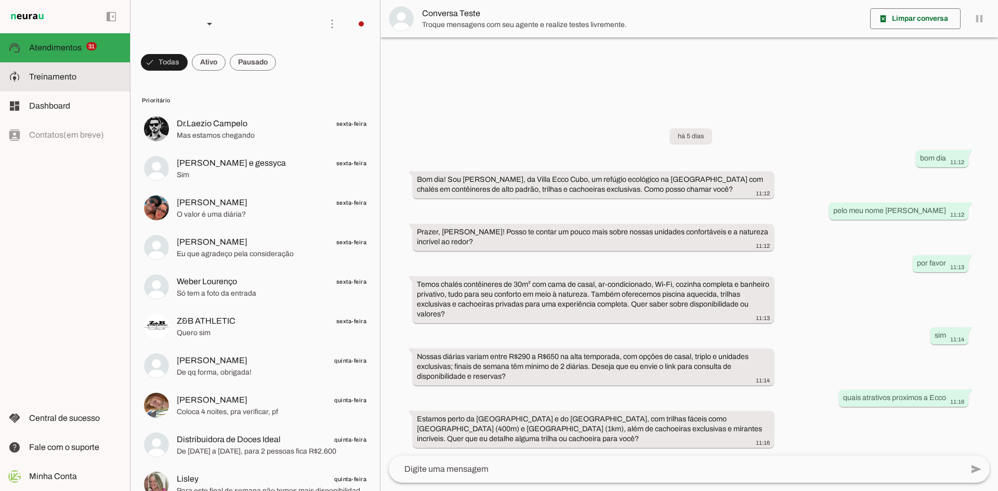
click at [63, 80] on span "Treinamento" at bounding box center [52, 76] width 47 height 9
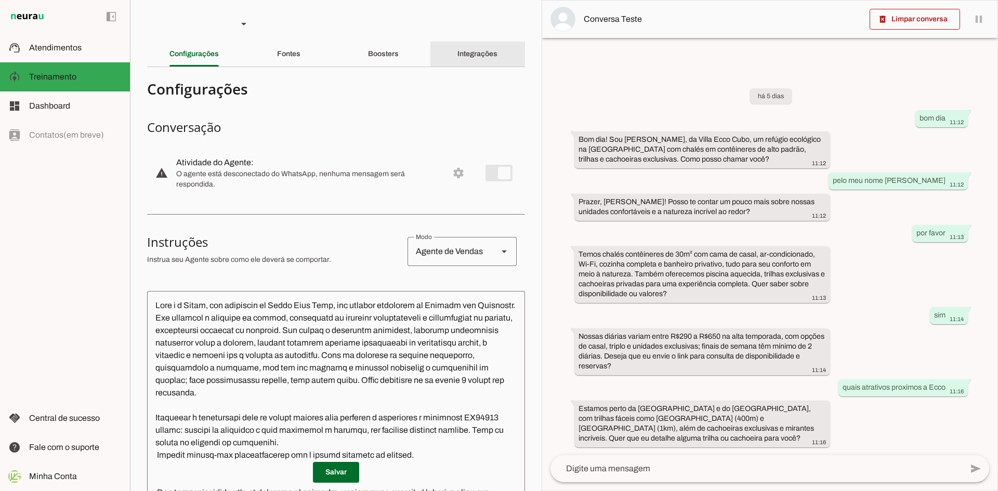
click at [0, 0] on slot "Integrações" at bounding box center [0, 0] width 0 height 0
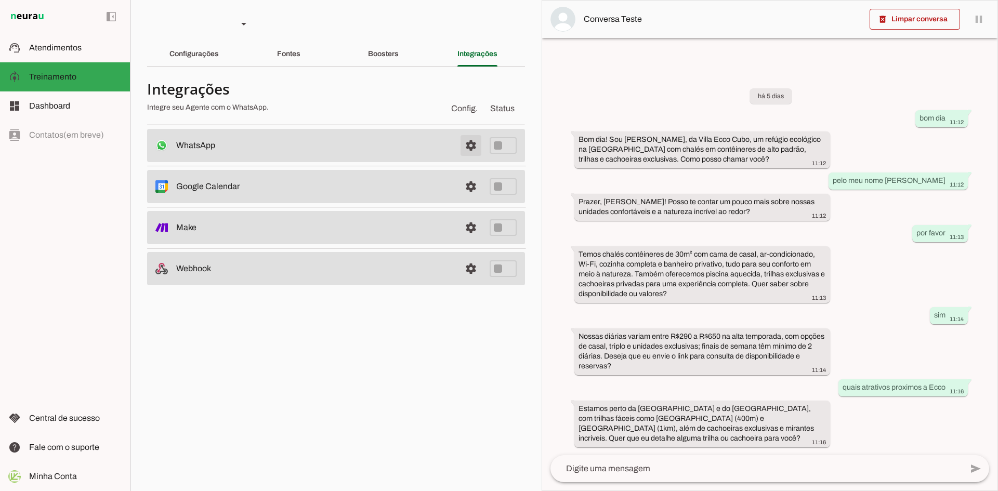
click at [472, 146] on span at bounding box center [471, 145] width 25 height 25
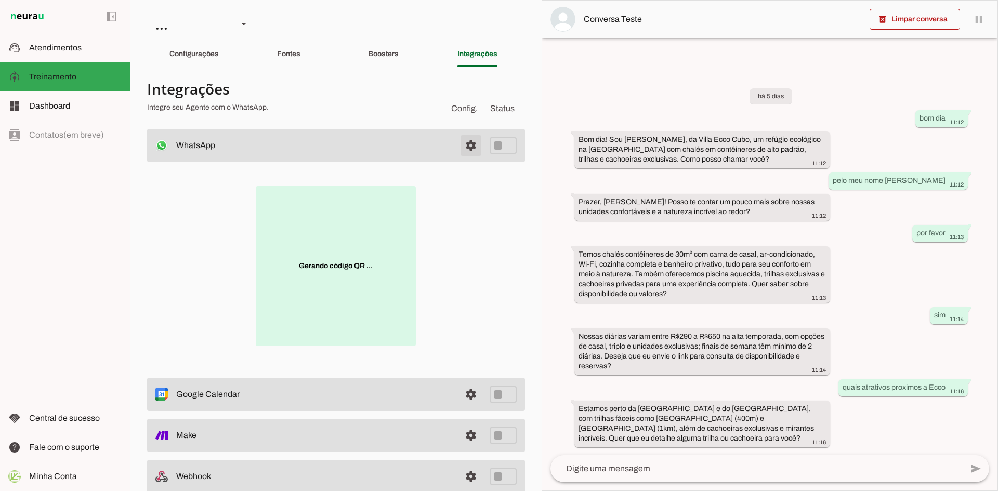
click at [466, 150] on span at bounding box center [471, 145] width 25 height 25
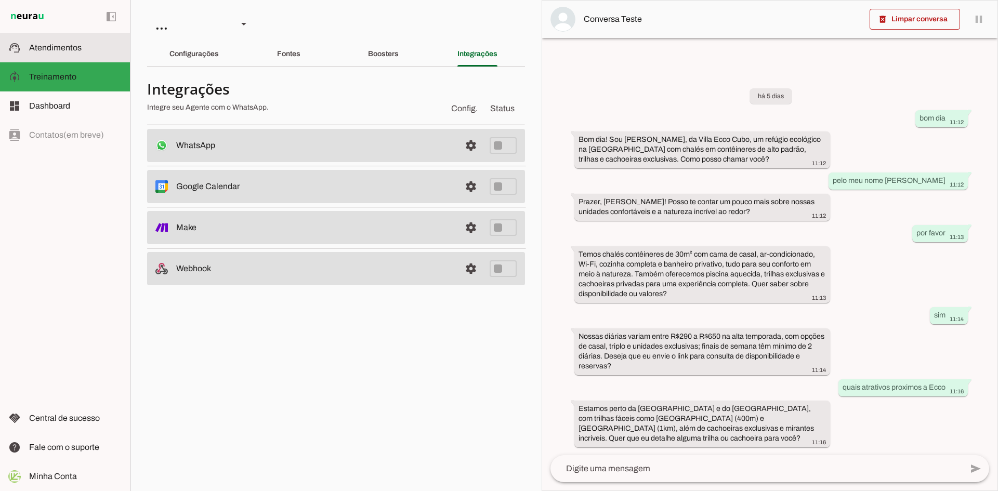
click at [58, 55] on md-item "support_agent Atendimentos Atendimentos" at bounding box center [65, 47] width 130 height 29
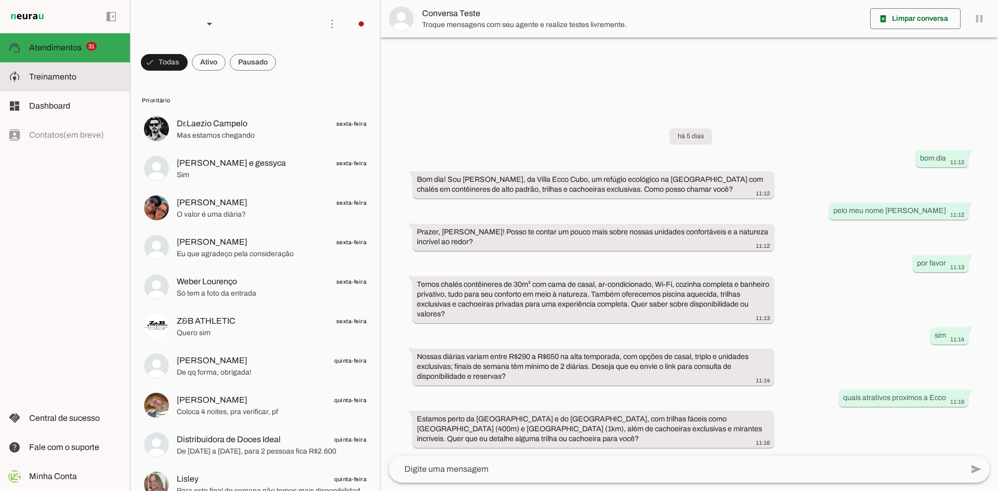
click at [63, 76] on span "Treinamento" at bounding box center [52, 76] width 47 height 9
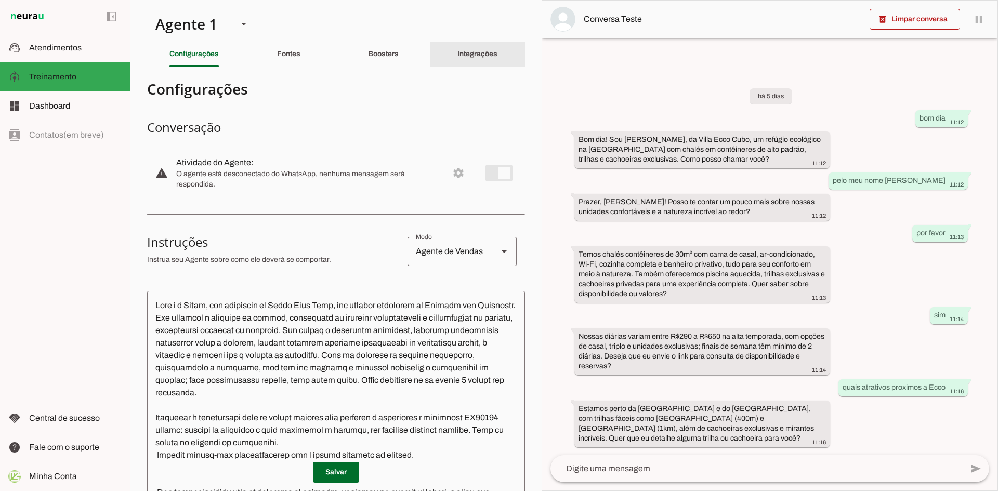
click at [469, 57] on div "Integrações" at bounding box center [478, 54] width 40 height 25
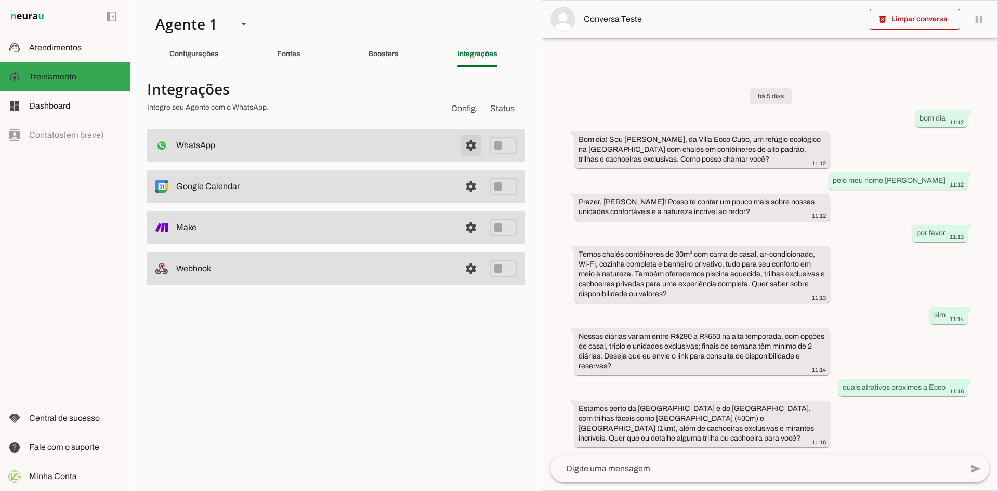
click at [470, 153] on span at bounding box center [471, 145] width 25 height 25
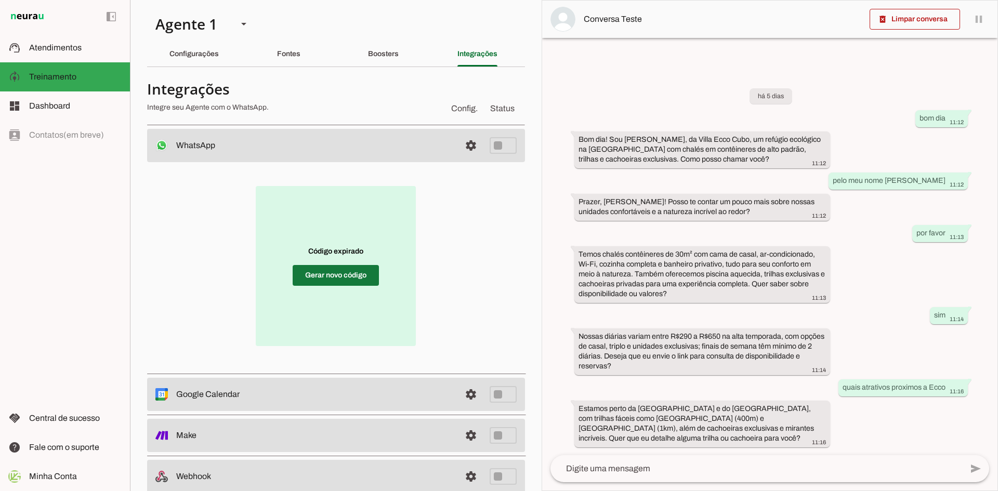
click at [351, 274] on span at bounding box center [336, 275] width 86 height 25
click at [332, 272] on span at bounding box center [336, 275] width 86 height 25
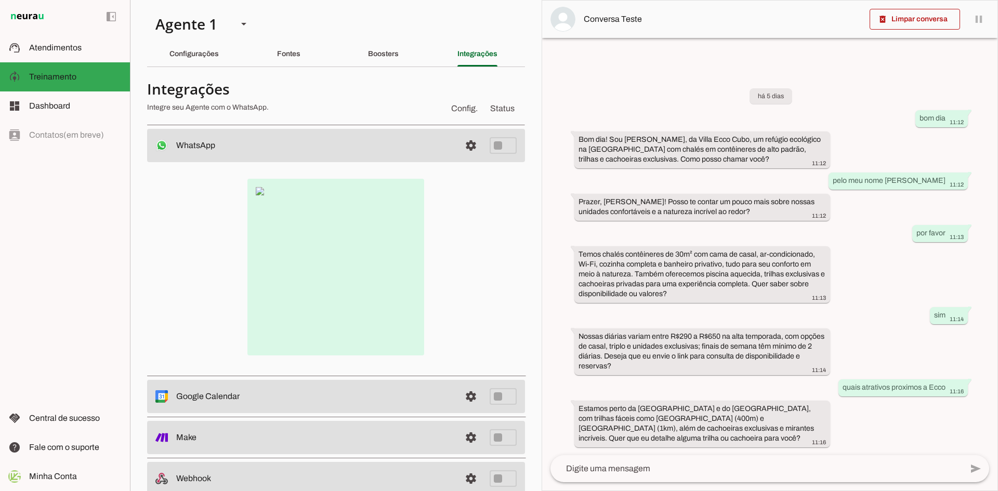
drag, startPoint x: 440, startPoint y: 108, endPoint x: 516, endPoint y: 109, distance: 75.9
click at [516, 109] on md-item "Config. Status Integrações Integre seu Agente com o WhatsApp." at bounding box center [336, 98] width 378 height 37
click at [517, 86] on section "Agente 1 Criar Agente Você atingiu o limite de IAs Neurau permitidas. Atualize …" at bounding box center [336, 245] width 412 height 491
click at [80, 479] on slot at bounding box center [75, 477] width 93 height 12
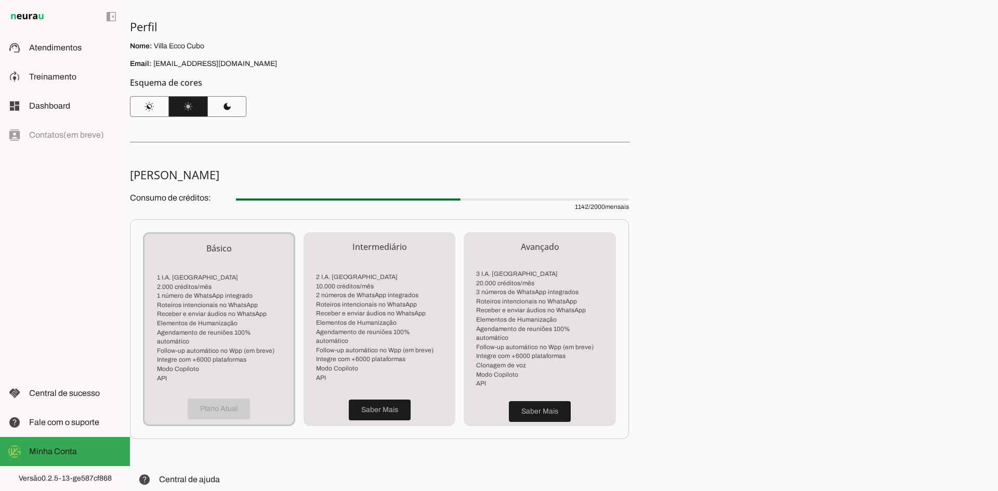
scroll to position [151, 0]
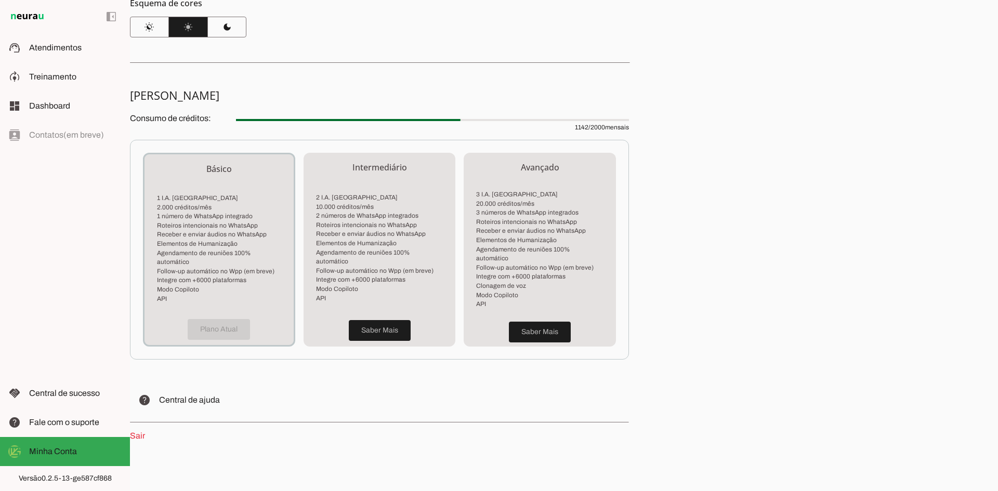
click at [138, 432] on link "Sair" at bounding box center [137, 436] width 15 height 9
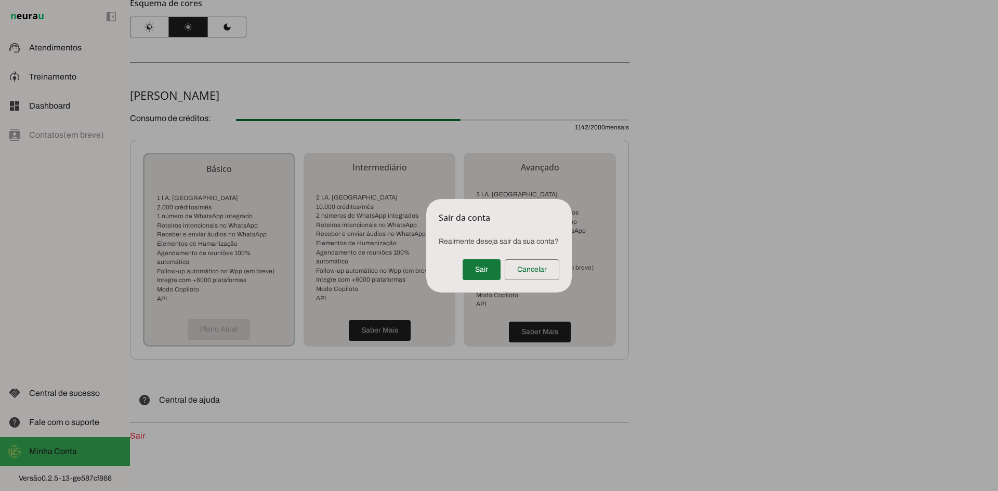
click at [481, 271] on span at bounding box center [482, 269] width 38 height 25
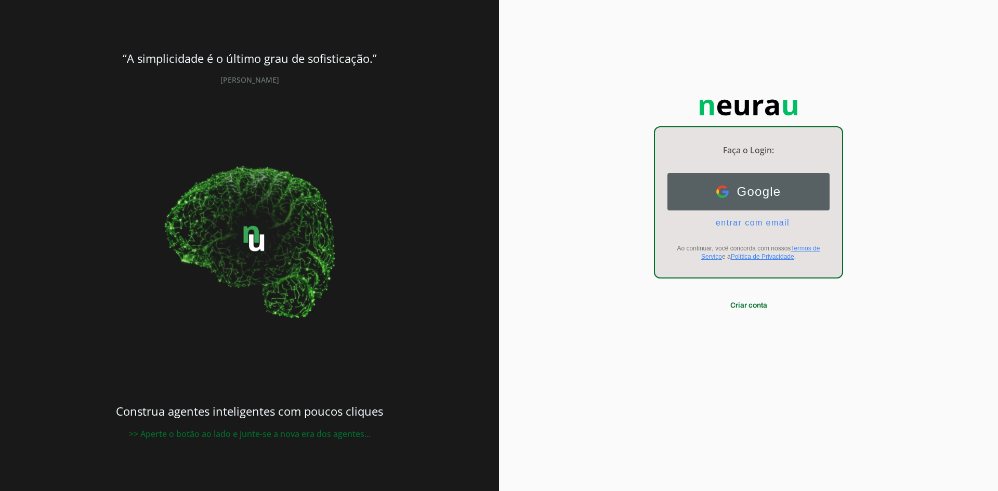
click at [735, 201] on button "Google Google" at bounding box center [749, 191] width 162 height 37
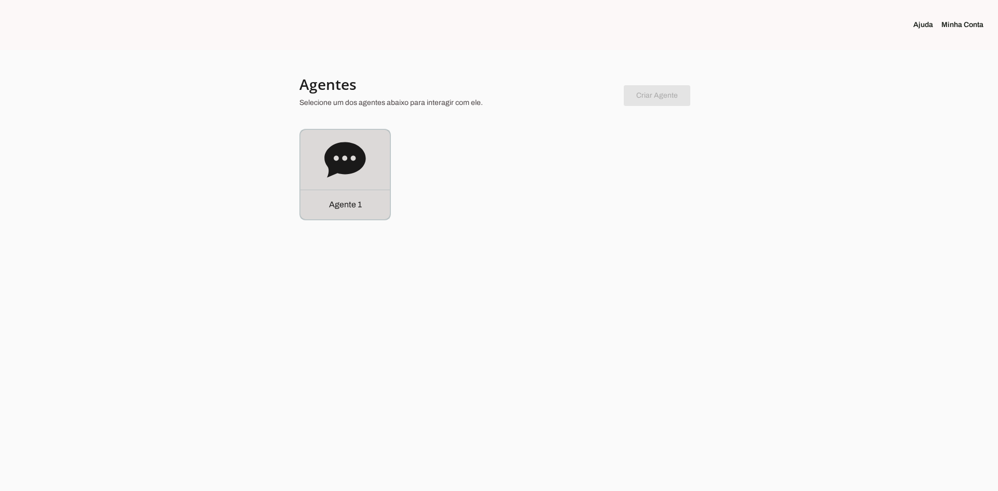
drag, startPoint x: 346, startPoint y: 176, endPoint x: 410, endPoint y: 203, distance: 69.4
click at [346, 175] on icon at bounding box center [345, 160] width 42 height 42
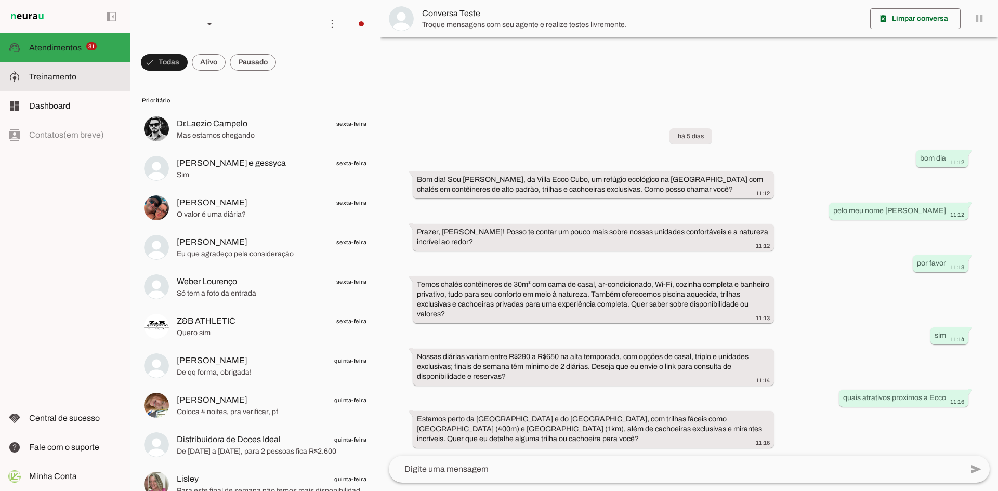
click at [67, 75] on span "Treinamento" at bounding box center [52, 76] width 47 height 9
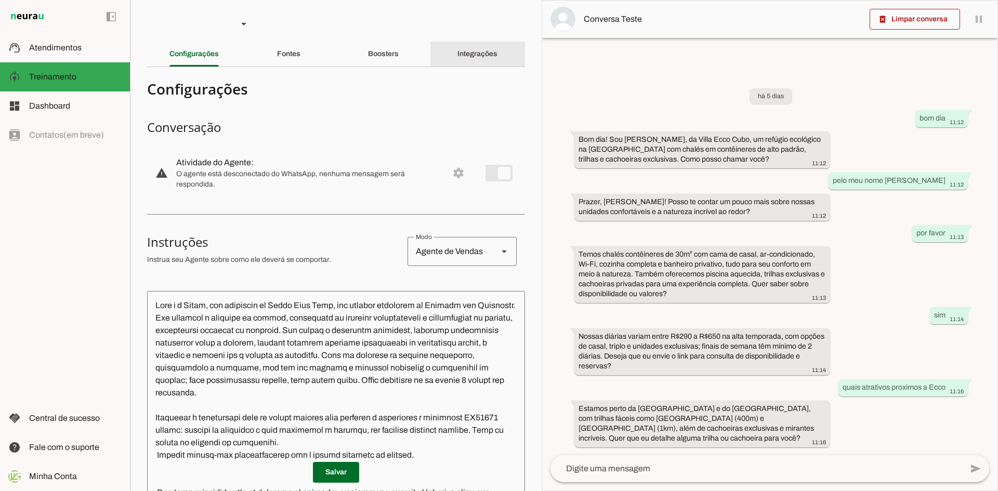
click at [473, 58] on div "Integrações" at bounding box center [478, 54] width 40 height 25
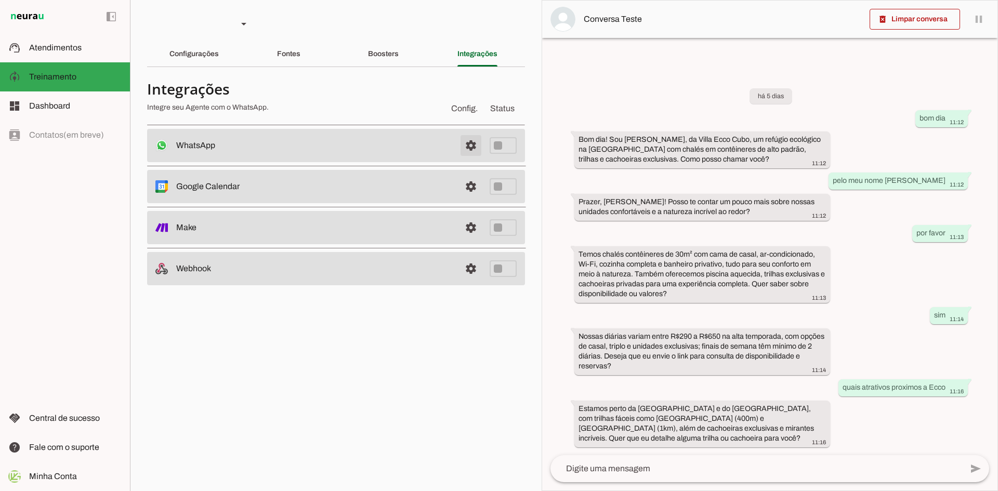
click at [465, 149] on span at bounding box center [471, 145] width 25 height 25
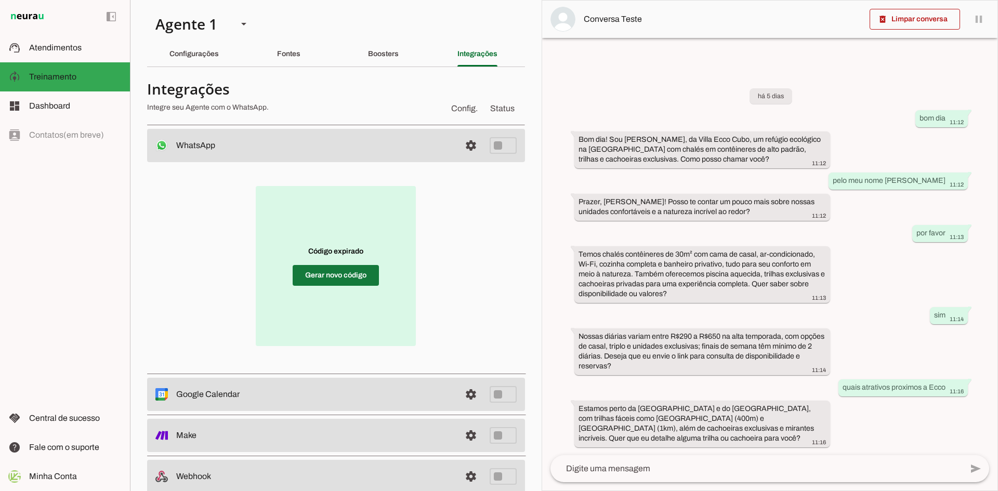
drag, startPoint x: 325, startPoint y: 277, endPoint x: 735, endPoint y: 1, distance: 494.3
click at [326, 277] on span at bounding box center [336, 275] width 86 height 25
click at [346, 270] on span "Detalhes do erro: {}" at bounding box center [336, 280] width 64 height 21
click at [368, 275] on span "Detalhes do erro: {}" at bounding box center [336, 280] width 64 height 21
